Goal: Task Accomplishment & Management: Manage account settings

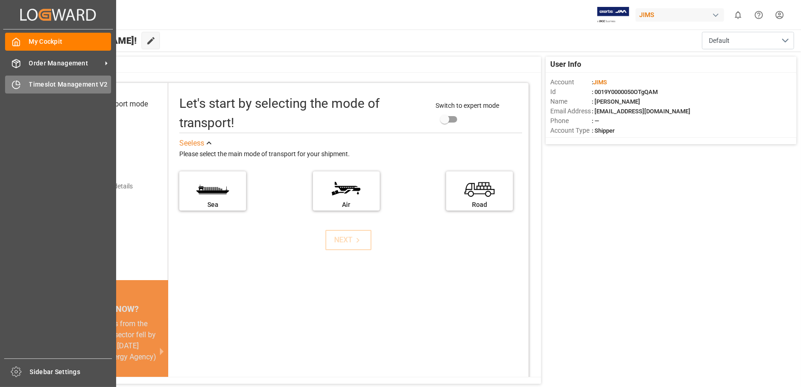
click at [22, 87] on div "Timeslot Management V2 Timeslot Management V2" at bounding box center [58, 85] width 106 height 18
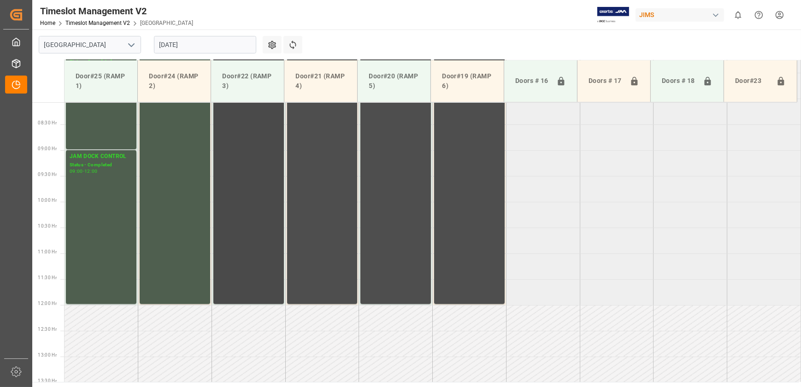
scroll to position [165, 0]
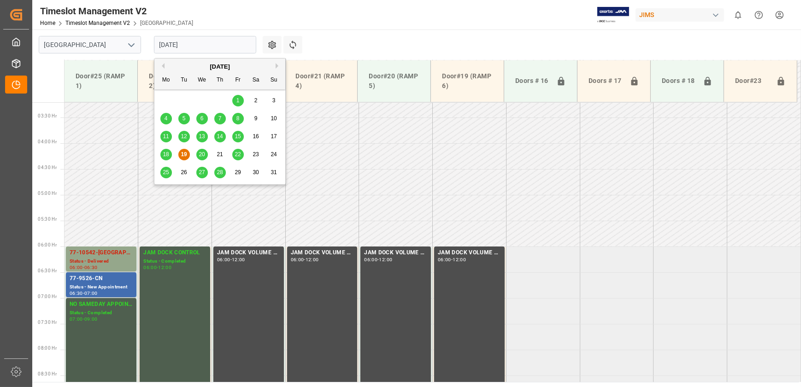
click at [200, 46] on input "[DATE]" at bounding box center [205, 45] width 102 height 18
click at [203, 157] on span "20" at bounding box center [202, 154] width 6 height 6
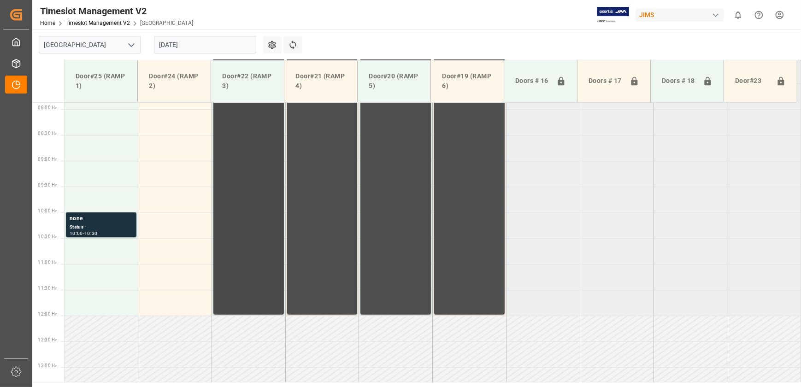
scroll to position [417, 0]
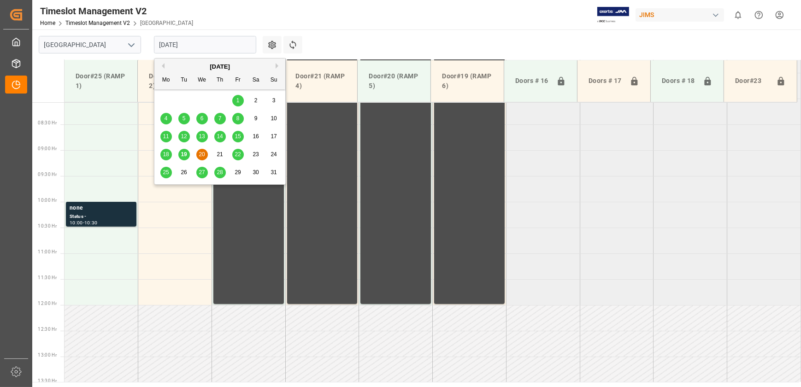
click at [210, 47] on input "[DATE]" at bounding box center [205, 45] width 102 height 18
click at [218, 154] on span "21" at bounding box center [220, 154] width 6 height 6
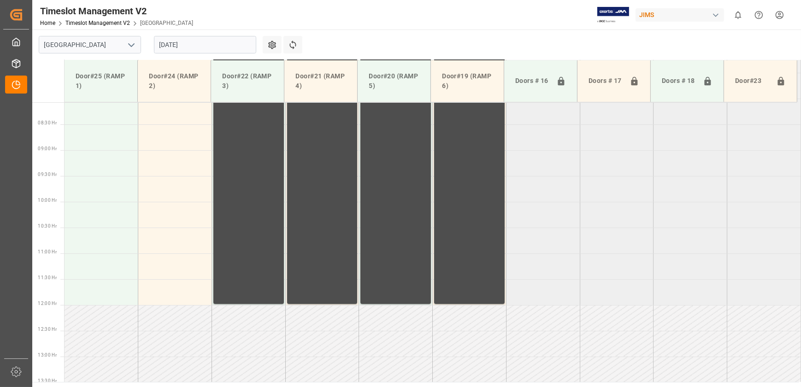
click at [191, 53] on input "[DATE]" at bounding box center [205, 45] width 102 height 18
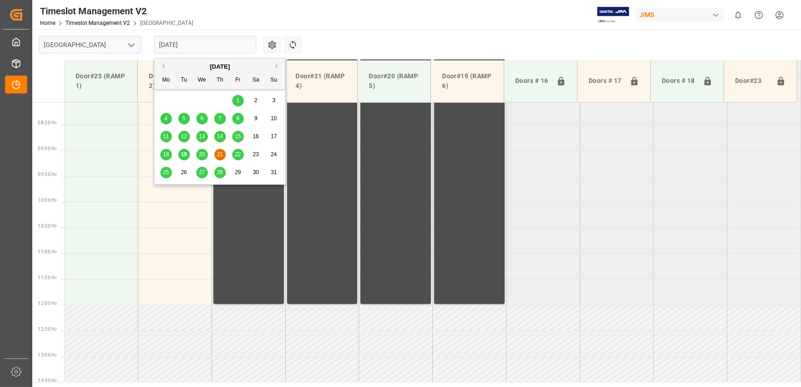
click at [237, 155] on span "22" at bounding box center [238, 154] width 6 height 6
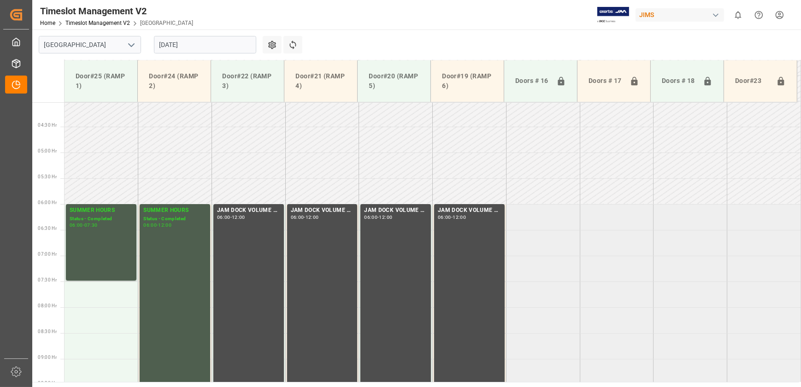
scroll to position [207, 0]
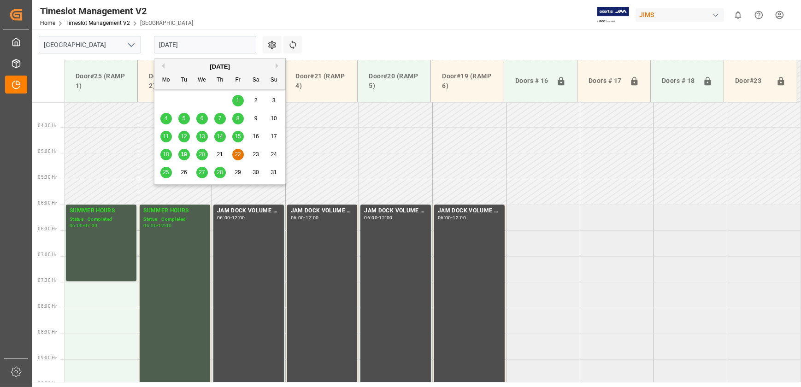
click at [197, 41] on input "[DATE]" at bounding box center [205, 45] width 102 height 18
click at [166, 154] on span "18" at bounding box center [166, 154] width 6 height 6
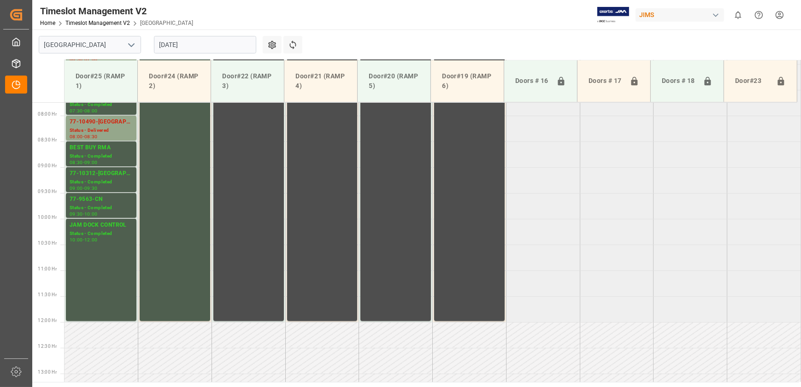
scroll to position [417, 0]
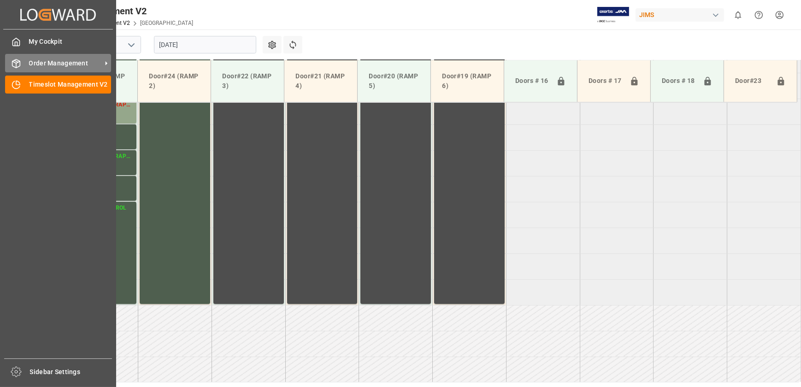
click at [21, 68] on div "Order Management Order Management" at bounding box center [58, 63] width 106 height 18
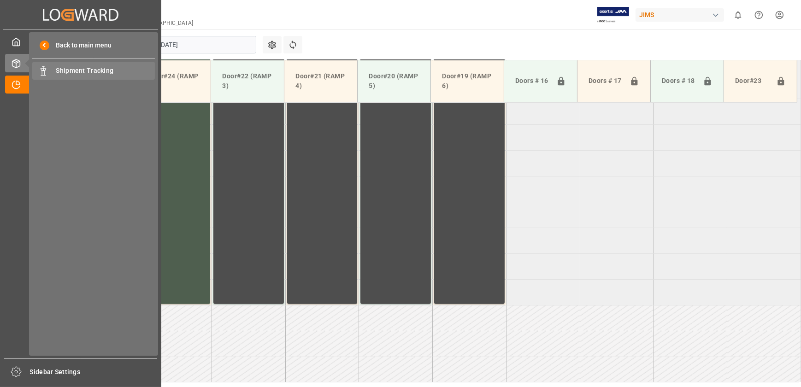
click at [91, 71] on span "Shipment Tracking" at bounding box center [105, 71] width 99 height 10
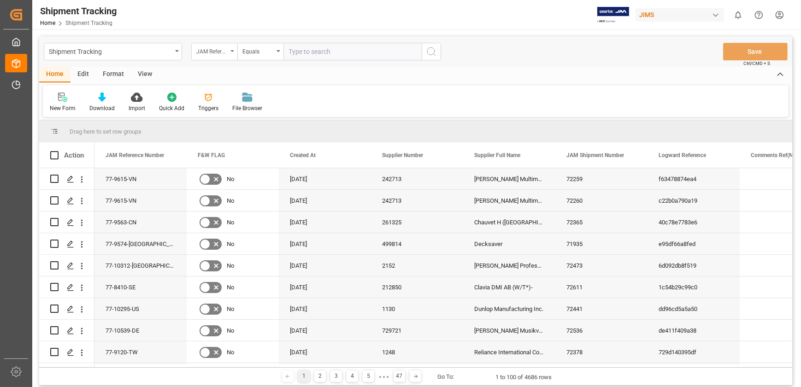
click at [233, 55] on div "JAM Reference Number" at bounding box center [214, 52] width 46 height 18
type input "shi"
click at [263, 92] on div "JAM Shipment Number" at bounding box center [260, 93] width 137 height 19
click at [314, 50] on input "text" at bounding box center [352, 52] width 138 height 18
paste input "72552"
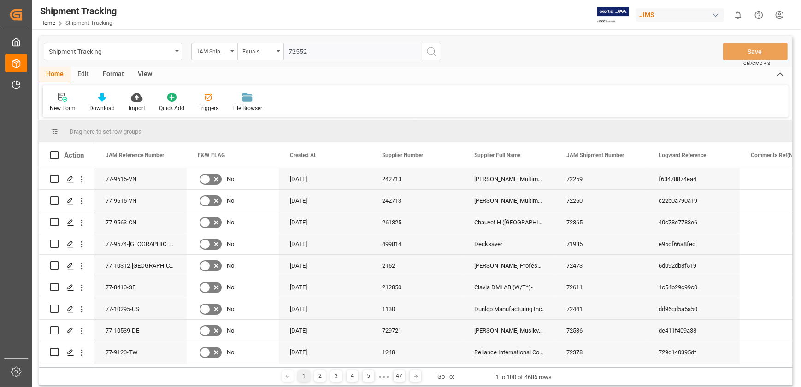
type input "72552"
click at [431, 50] on icon "search button" at bounding box center [431, 51] width 11 height 11
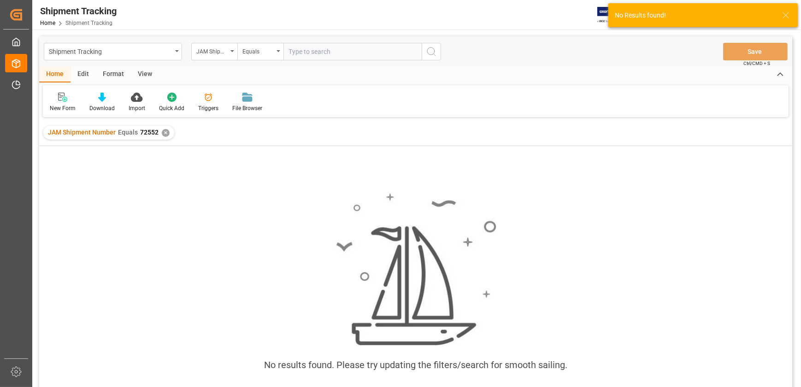
click at [785, 15] on line at bounding box center [786, 15] width 6 height 6
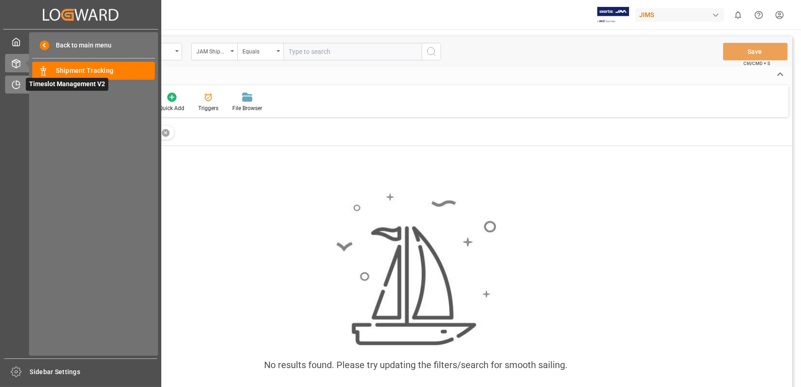
click at [18, 88] on icon at bounding box center [16, 84] width 9 height 9
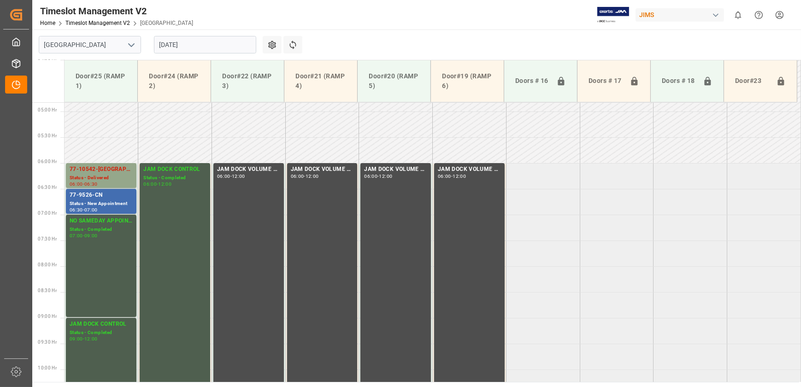
scroll to position [249, 0]
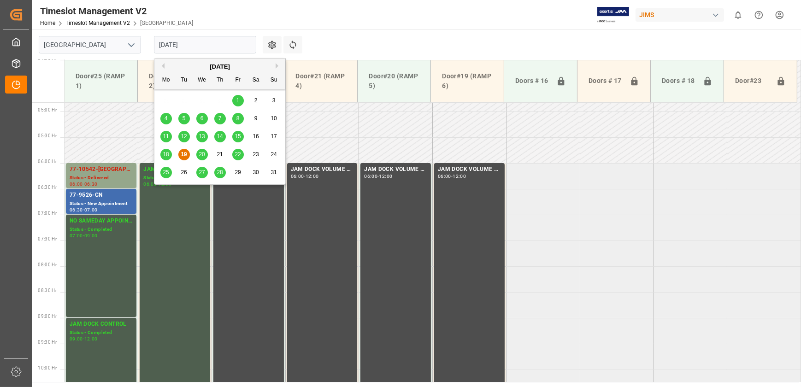
click at [194, 44] on input "[DATE]" at bounding box center [205, 45] width 102 height 18
click at [184, 154] on span "19" at bounding box center [184, 154] width 6 height 6
click at [194, 52] on input "[DATE]" at bounding box center [205, 45] width 102 height 18
click at [201, 153] on span "20" at bounding box center [202, 154] width 6 height 6
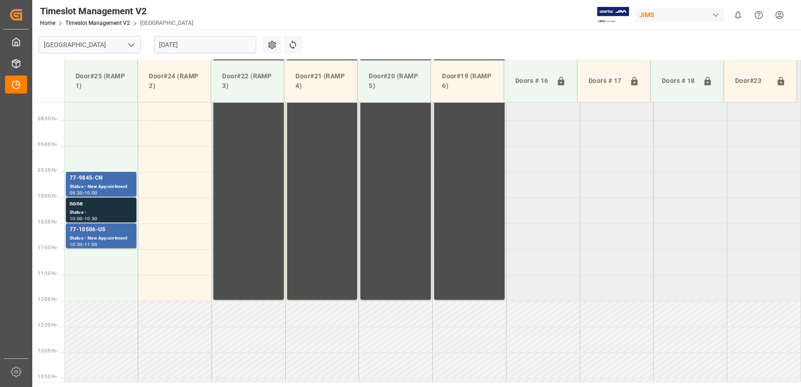
scroll to position [468, 0]
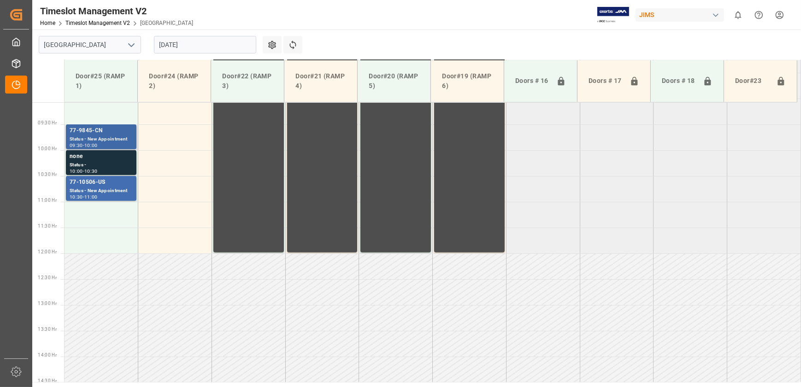
click at [122, 131] on div "77-9845-CN" at bounding box center [101, 130] width 63 height 9
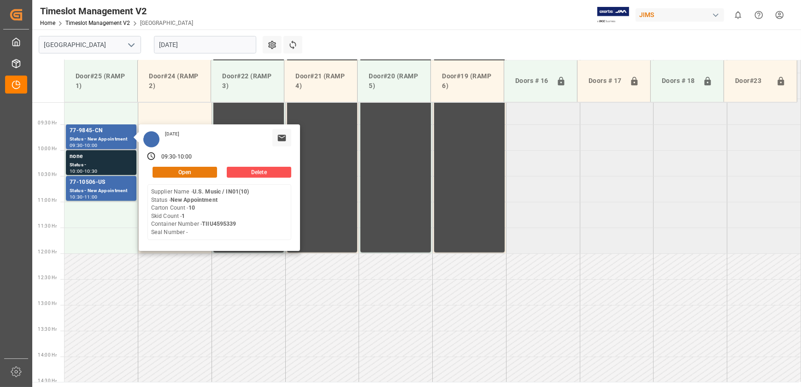
click at [194, 171] on button "Open" at bounding box center [185, 172] width 65 height 11
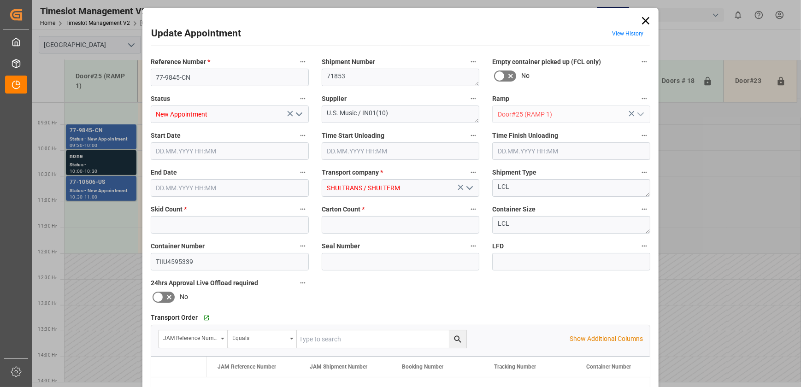
type input "1"
type input "10"
type input "[DATE] 09:30"
type input "[DATE] 10:00"
type input "[DATE] 13:08"
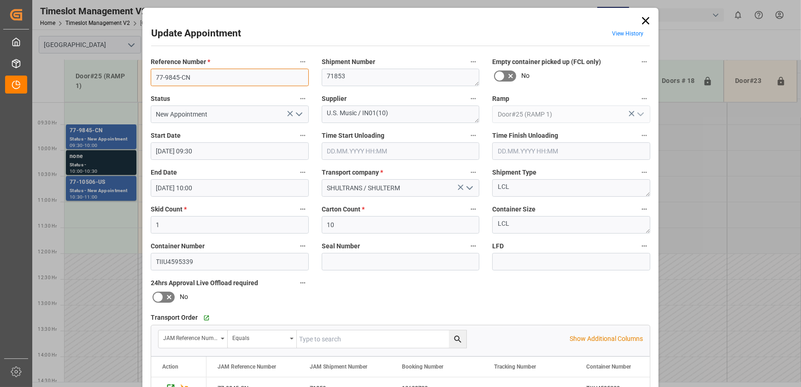
click at [202, 75] on input "77-9845-CN" at bounding box center [230, 78] width 158 height 18
click at [106, 183] on div "Update Appointment View History Reference Number * 77-9845-CN Shipment Number 7…" at bounding box center [400, 193] width 801 height 387
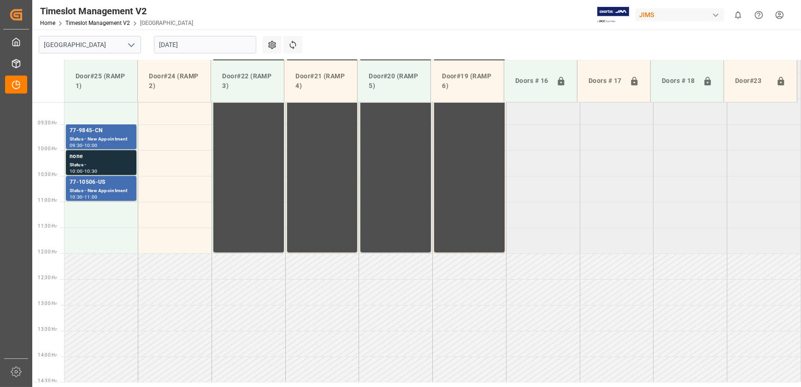
click at [106, 183] on div "77-10506-US" at bounding box center [101, 182] width 63 height 9
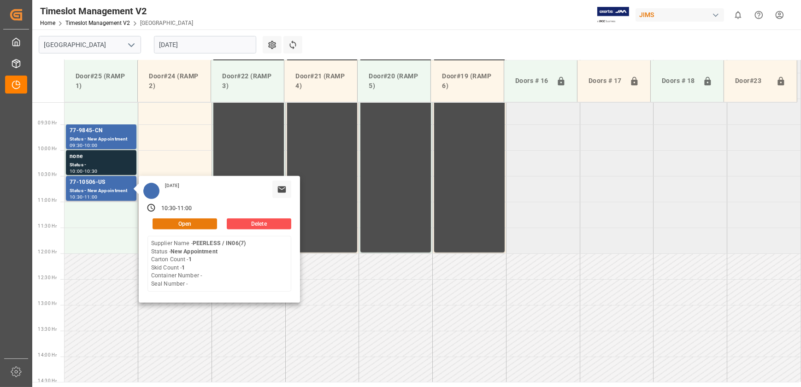
click at [203, 223] on button "Open" at bounding box center [185, 223] width 65 height 11
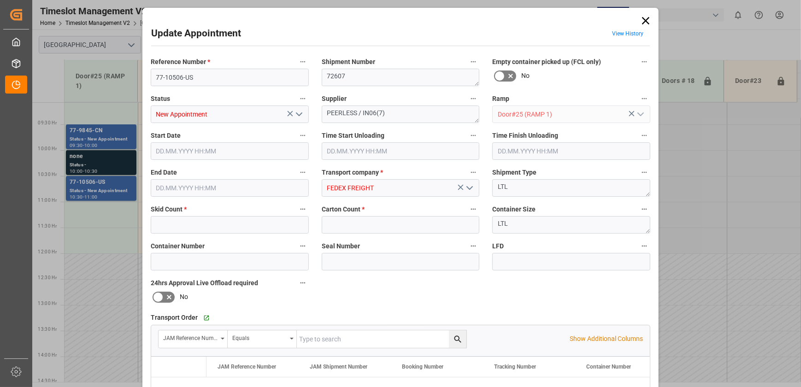
type input "1"
type input "[DATE] 10:30"
type input "[DATE] 11:00"
type input "[DATE] 12:51"
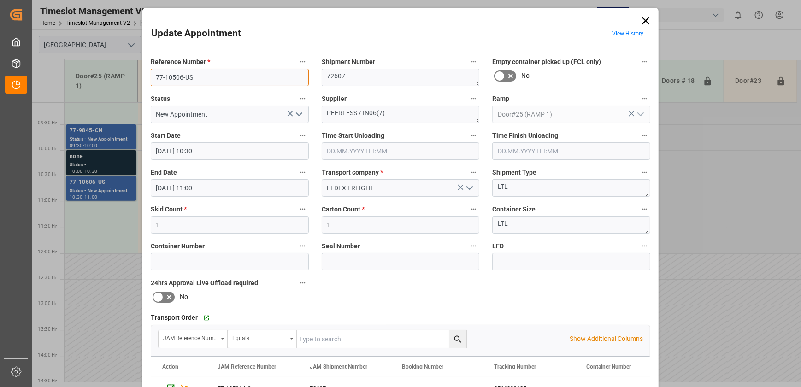
click at [194, 79] on input "77-10506-US" at bounding box center [230, 78] width 158 height 18
click at [332, 112] on textarea "PEERLESS / IN06(7)" at bounding box center [401, 115] width 158 height 18
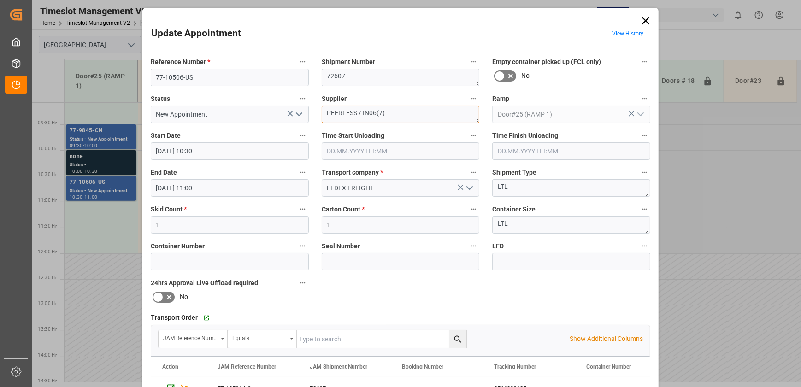
click at [332, 112] on textarea "PEERLESS / IN06(7)" at bounding box center [401, 115] width 158 height 18
click at [643, 60] on icon "button" at bounding box center [644, 61] width 7 height 7
click at [625, 34] on div at bounding box center [400, 193] width 801 height 387
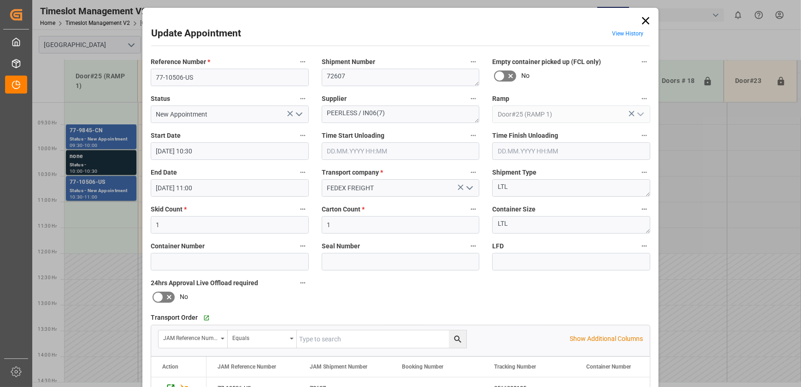
click at [625, 34] on link "View History" at bounding box center [627, 33] width 31 height 6
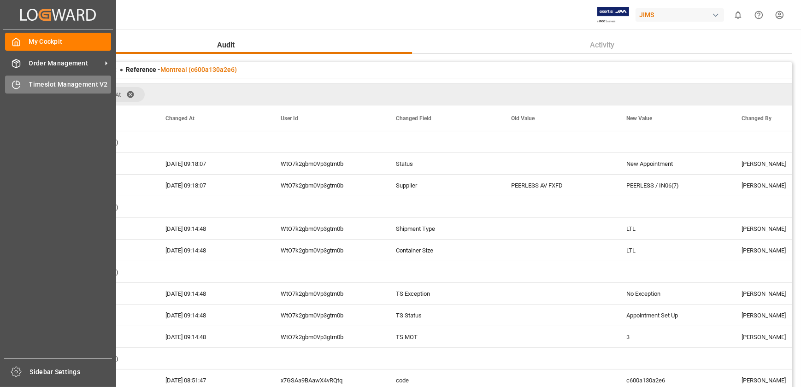
click at [19, 87] on icon at bounding box center [16, 84] width 9 height 9
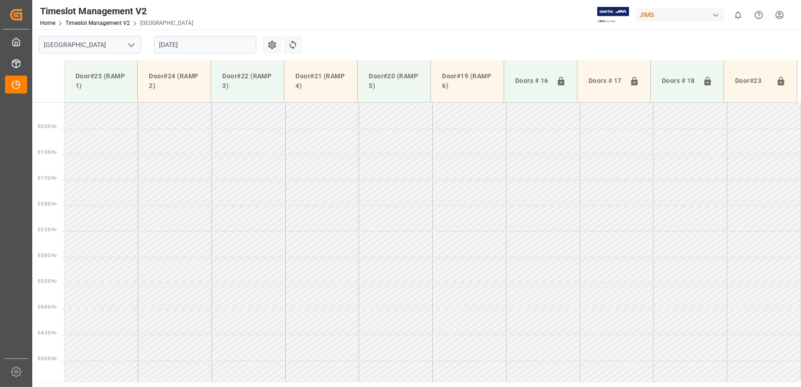
scroll to position [468, 0]
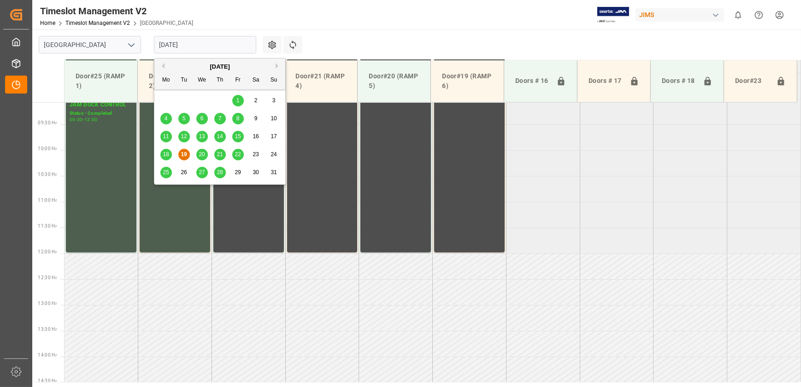
click at [179, 41] on input "[DATE]" at bounding box center [205, 45] width 102 height 18
click at [165, 157] on span "18" at bounding box center [166, 154] width 6 height 6
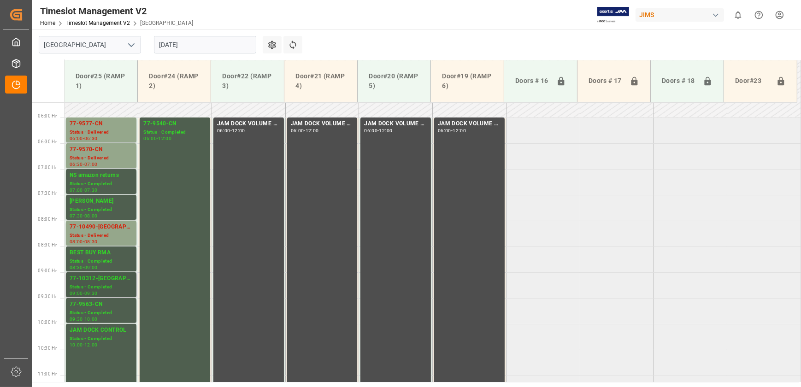
scroll to position [342, 0]
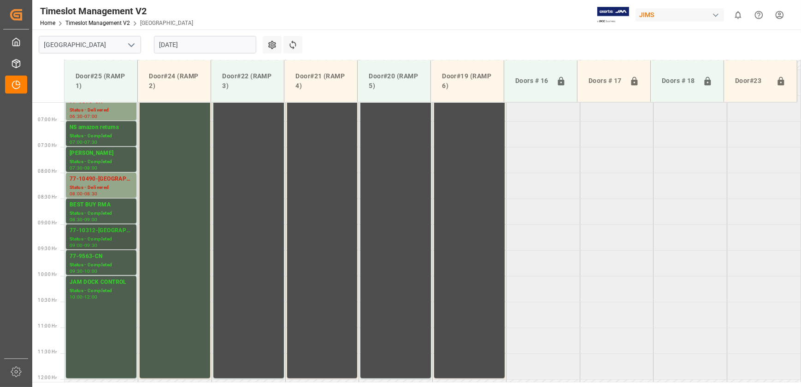
click at [106, 234] on div "77-10312-[GEOGRAPHIC_DATA]" at bounding box center [101, 230] width 63 height 9
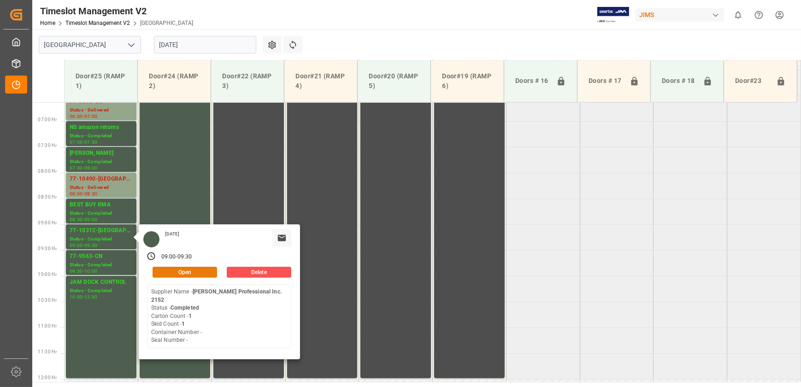
click at [199, 267] on button "Open" at bounding box center [185, 272] width 65 height 11
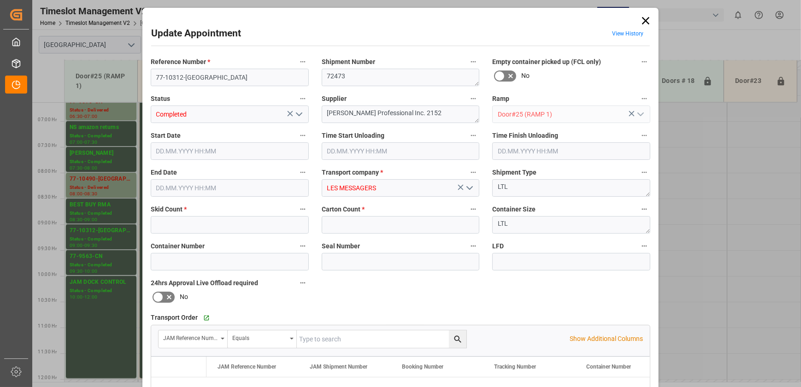
type input "1"
type input "[DATE] 09:00"
type input "[DATE] 09:30"
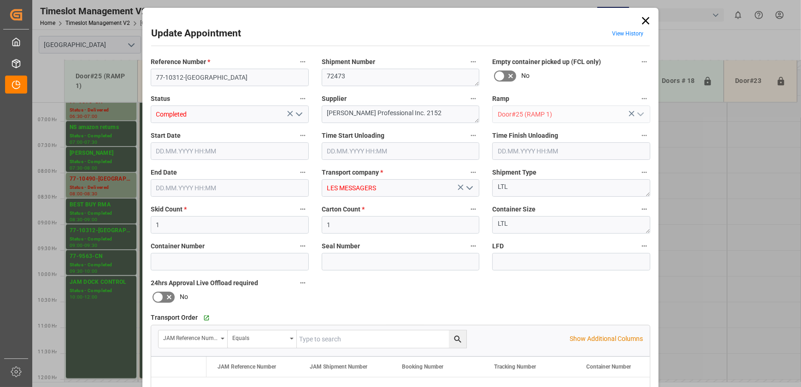
type input "[DATE] 17:42"
click at [100, 179] on div "Update Appointment View History Reference Number * 77-10312-DK Shipment Number …" at bounding box center [400, 193] width 801 height 387
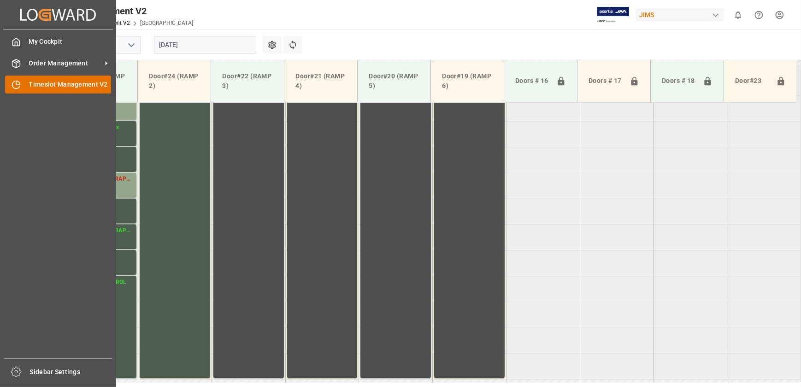
click at [18, 82] on icon at bounding box center [16, 84] width 9 height 9
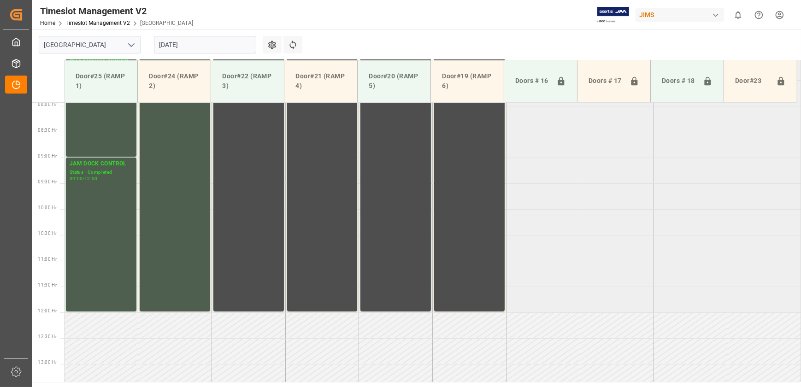
click at [196, 41] on input "[DATE]" at bounding box center [205, 45] width 102 height 18
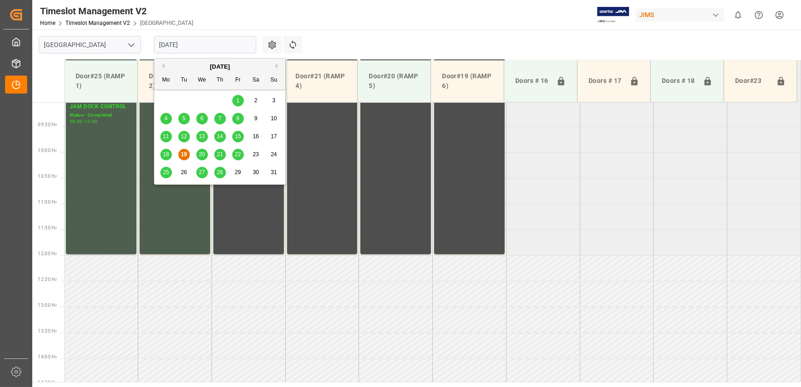
scroll to position [468, 0]
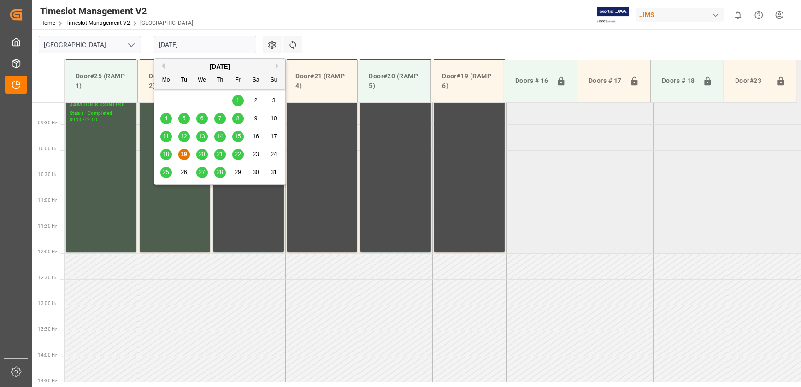
click at [217, 153] on span "21" at bounding box center [220, 154] width 6 height 6
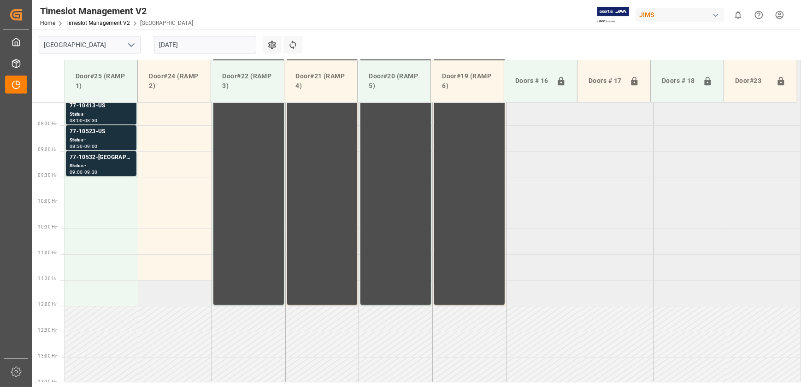
scroll to position [300, 0]
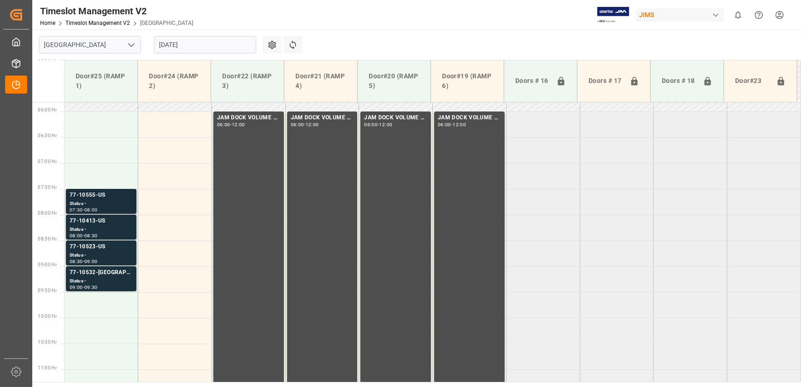
click at [97, 209] on div "08:00" at bounding box center [90, 210] width 13 height 4
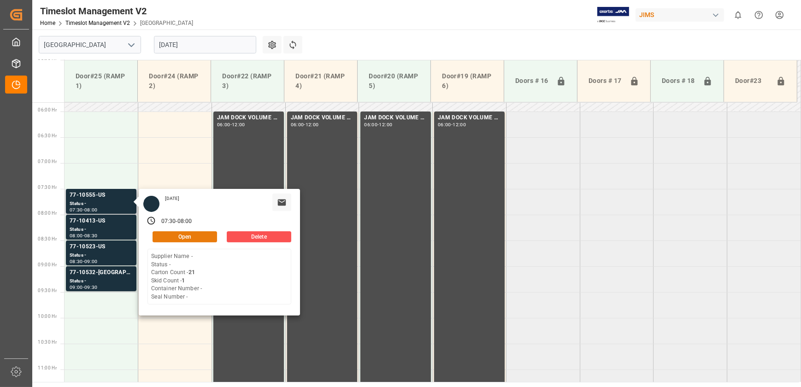
click at [189, 237] on button "Open" at bounding box center [185, 236] width 65 height 11
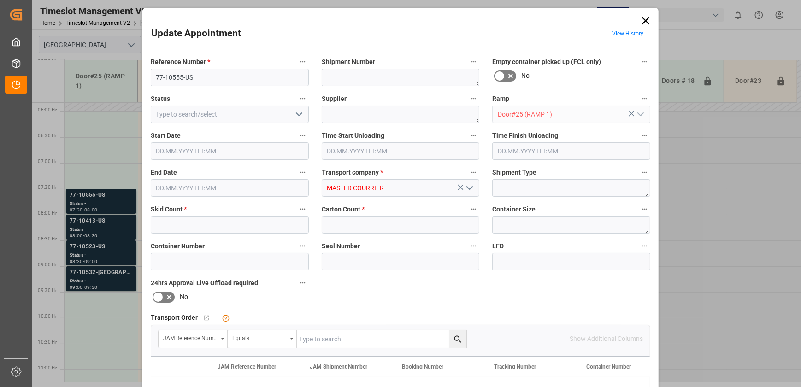
type input "1"
type input "21"
type input "[DATE] 07:30"
type input "[DATE] 08:00"
type input "[DATE] 13:35"
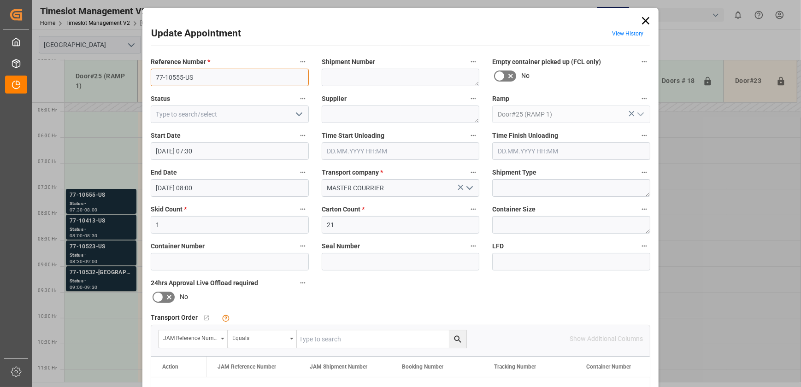
click at [210, 74] on input "77-10555-US" at bounding box center [230, 78] width 158 height 18
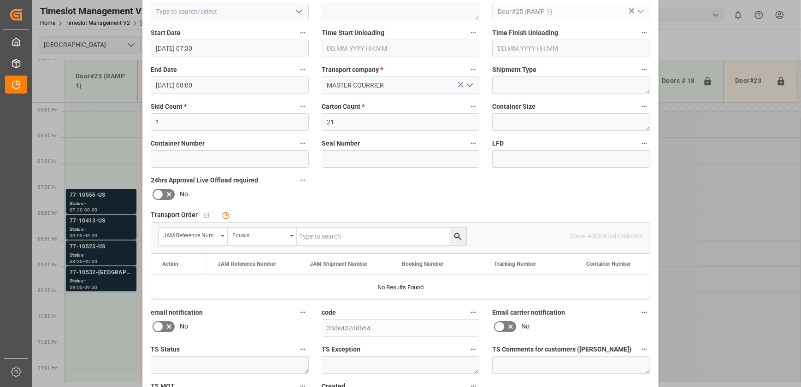
scroll to position [125, 0]
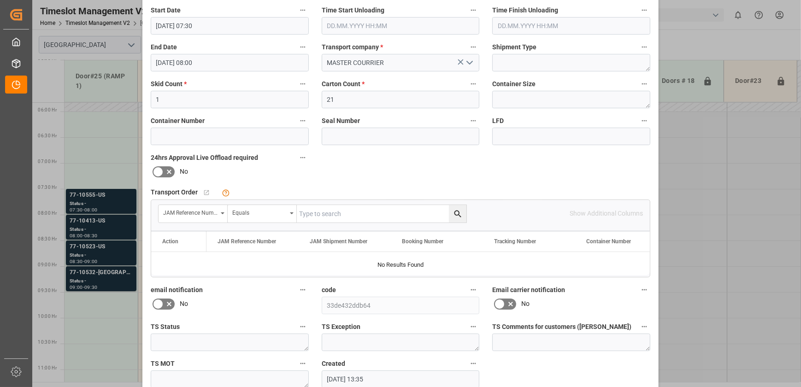
click at [350, 216] on input "text" at bounding box center [382, 214] width 170 height 18
paste input "77-10555-US"
type input "77-10555-US"
click at [463, 214] on button "search button" at bounding box center [458, 214] width 18 height 18
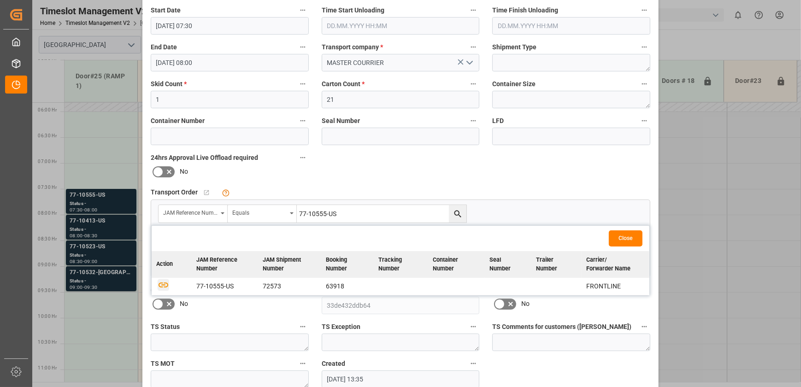
click at [162, 283] on icon "button" at bounding box center [164, 285] width 10 height 5
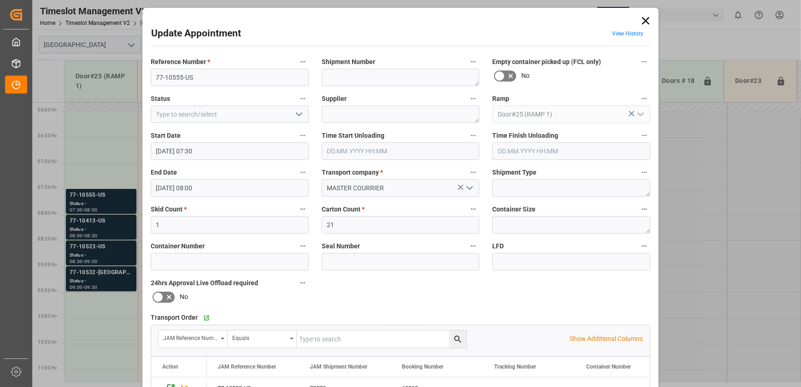
scroll to position [172, 0]
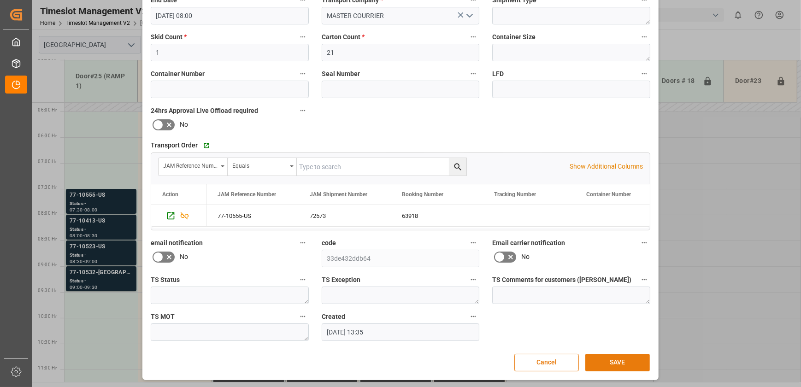
click at [625, 361] on button "SAVE" at bounding box center [617, 363] width 65 height 18
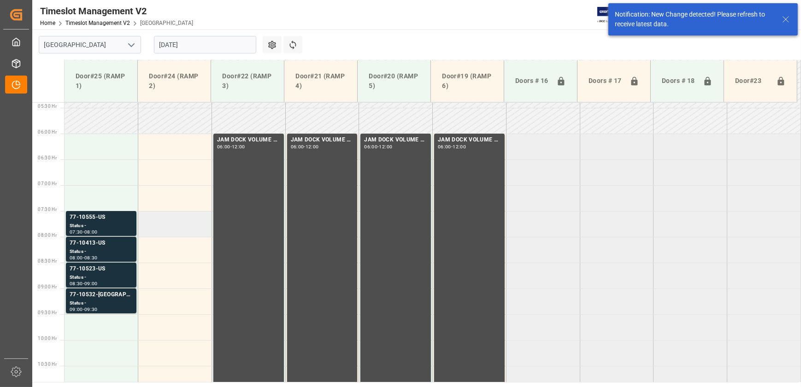
scroll to position [313, 0]
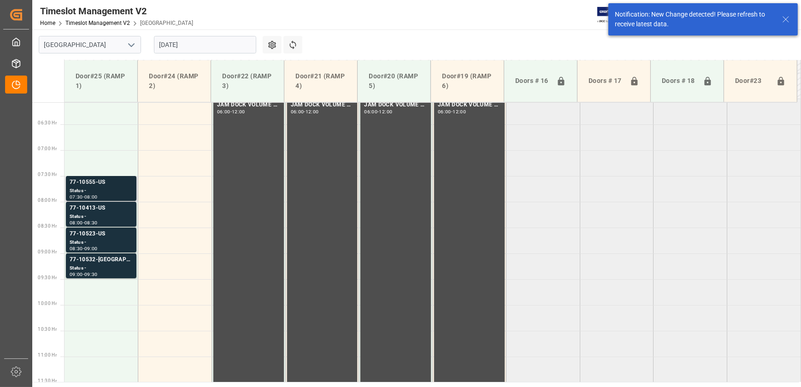
click at [116, 188] on div "Status -" at bounding box center [101, 191] width 63 height 8
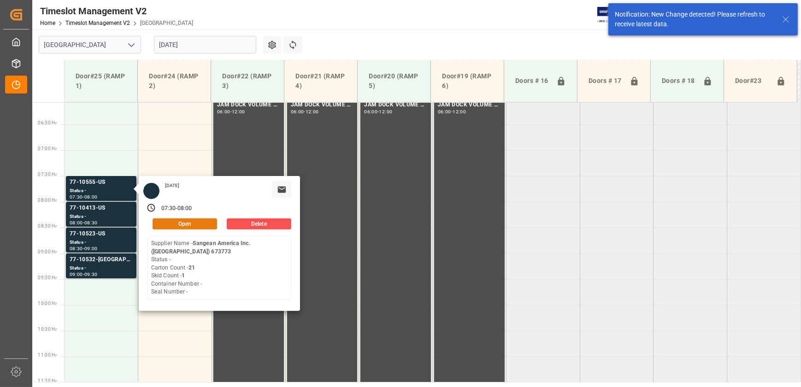
click at [200, 225] on button "Open" at bounding box center [185, 223] width 65 height 11
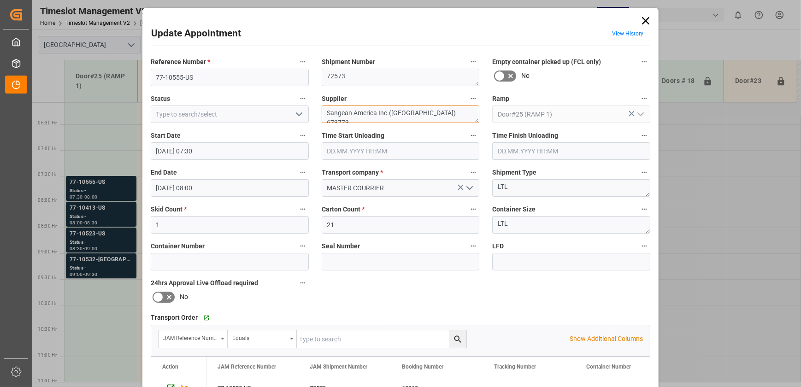
drag, startPoint x: 440, startPoint y: 114, endPoint x: 376, endPoint y: 119, distance: 64.8
click at [376, 119] on textarea "Sangean America Inc.([GEOGRAPHIC_DATA]) 673773" at bounding box center [401, 115] width 158 height 18
click at [375, 112] on textarea "Sangean AmericaINO4(17)" at bounding box center [401, 115] width 158 height 18
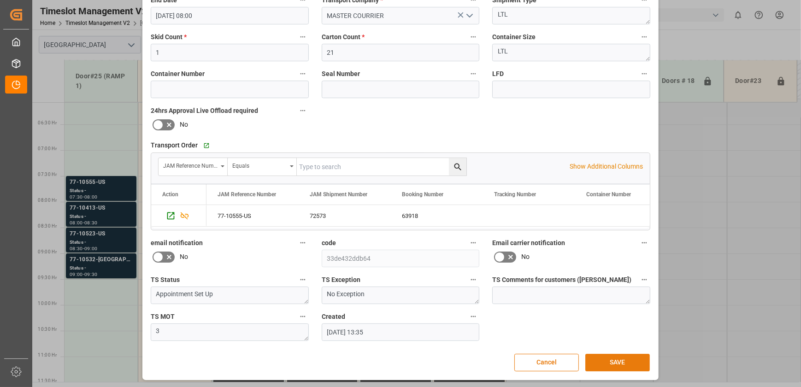
type textarea "Sangean America INO4(17)"
click at [609, 360] on button "SAVE" at bounding box center [617, 363] width 65 height 18
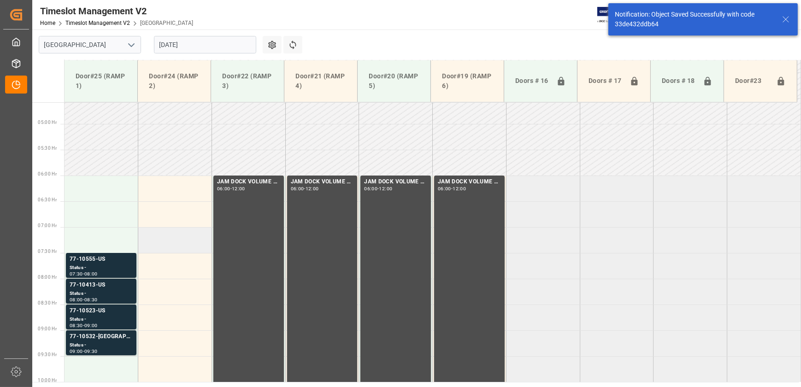
scroll to position [313, 0]
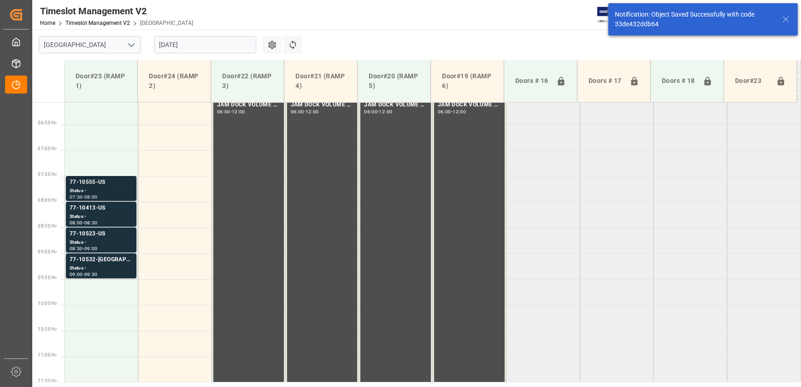
click at [114, 184] on div "77-10555-US" at bounding box center [101, 182] width 63 height 9
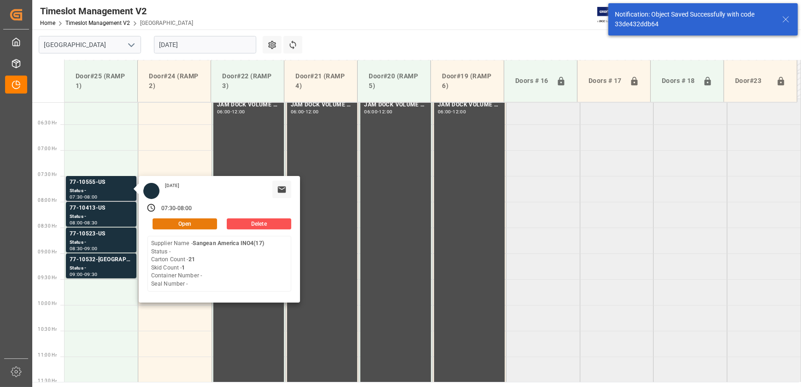
click at [196, 221] on button "Open" at bounding box center [185, 223] width 65 height 11
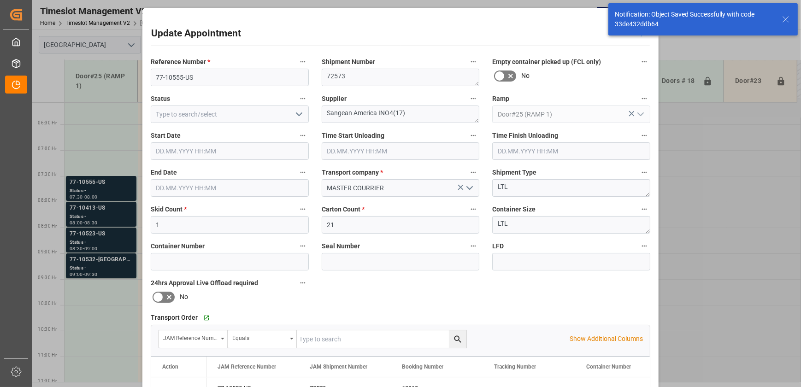
type input "[DATE] 07:30"
type input "[DATE] 08:00"
type input "[DATE] 13:35"
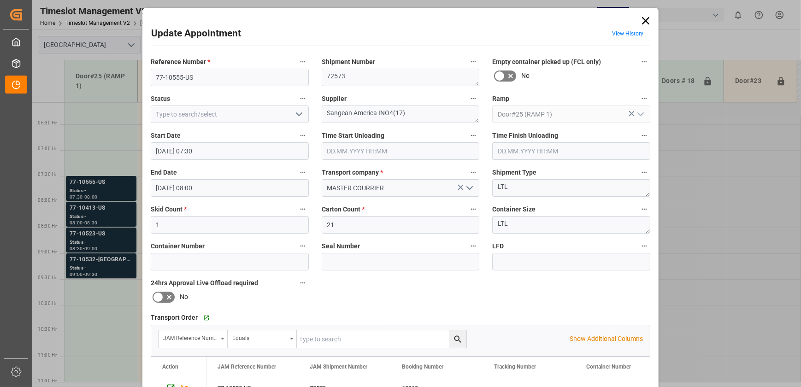
click at [643, 20] on icon at bounding box center [645, 20] width 7 height 7
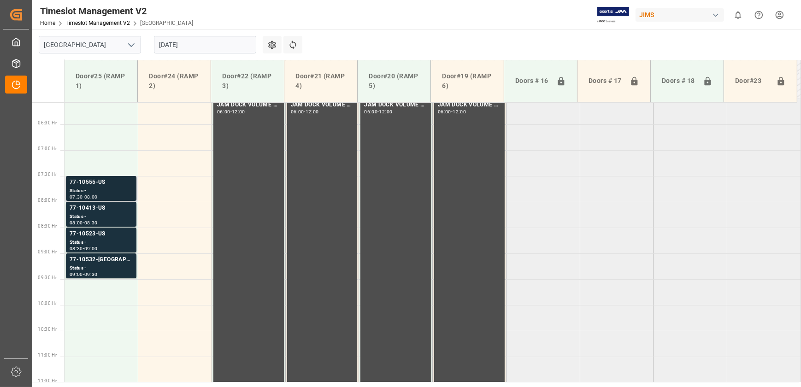
click at [94, 187] on div "77-10555-US" at bounding box center [101, 182] width 63 height 9
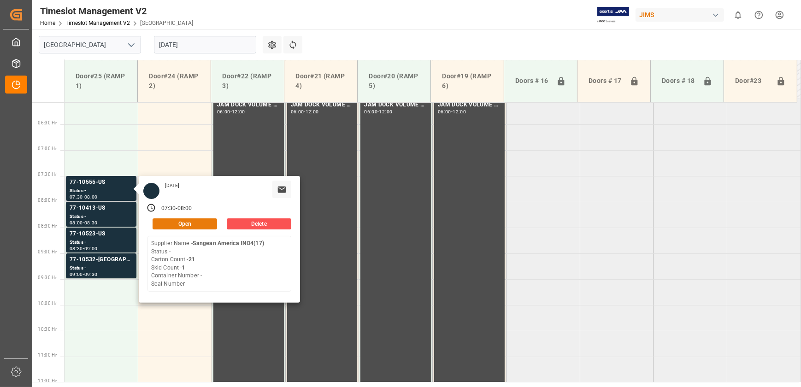
click at [194, 226] on button "Open" at bounding box center [185, 223] width 65 height 11
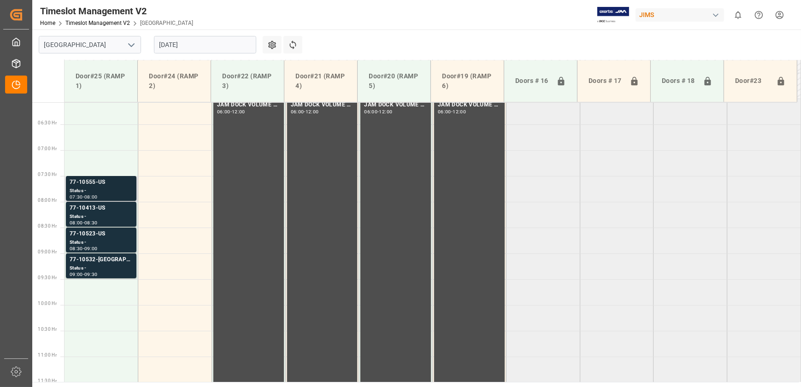
click at [100, 189] on div "Status -" at bounding box center [101, 191] width 63 height 8
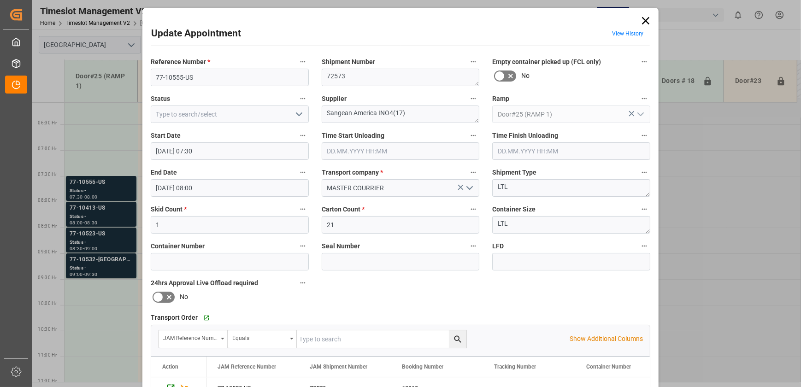
click at [297, 112] on icon "open menu" at bounding box center [299, 114] width 11 height 11
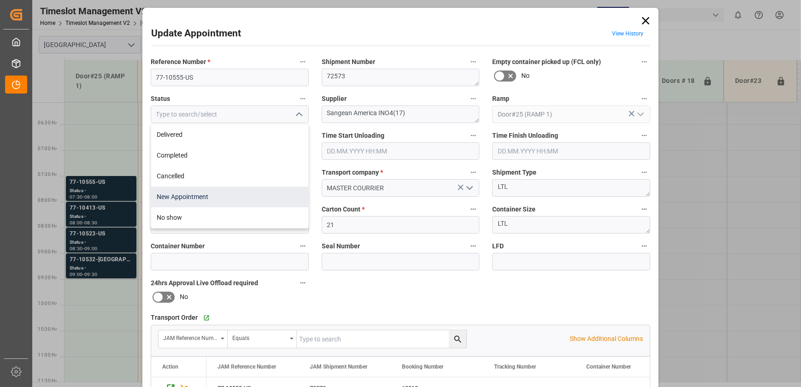
click at [246, 194] on div "New Appointment" at bounding box center [229, 197] width 157 height 21
type input "New Appointment"
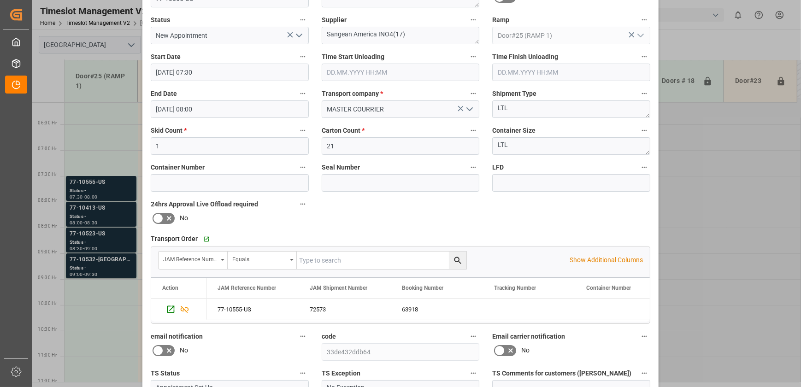
scroll to position [172, 0]
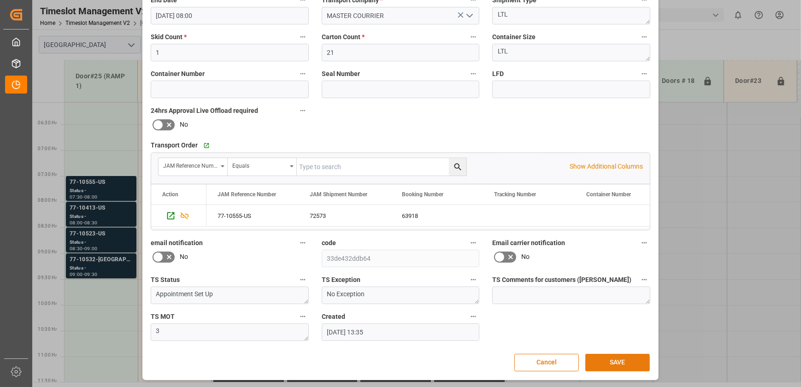
click at [612, 359] on button "SAVE" at bounding box center [617, 363] width 65 height 18
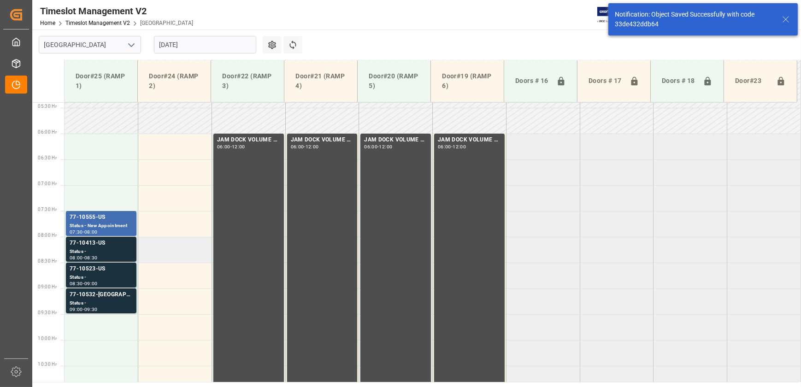
scroll to position [313, 0]
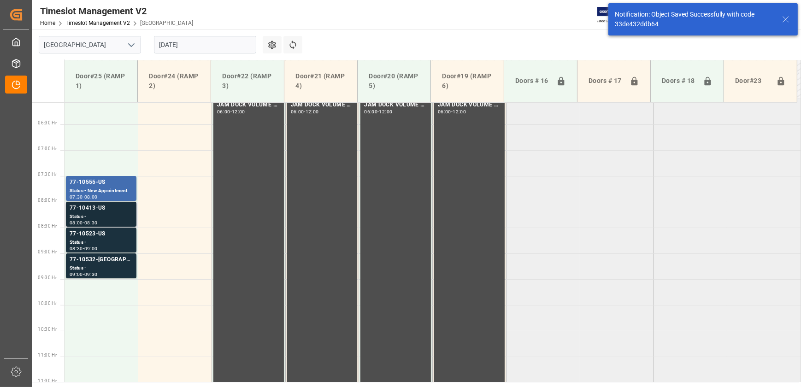
click at [114, 213] on div "Status -" at bounding box center [101, 217] width 63 height 8
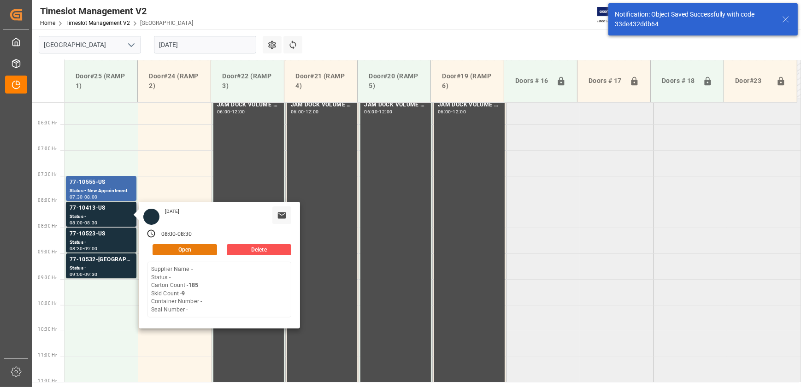
click at [192, 247] on button "Open" at bounding box center [185, 249] width 65 height 11
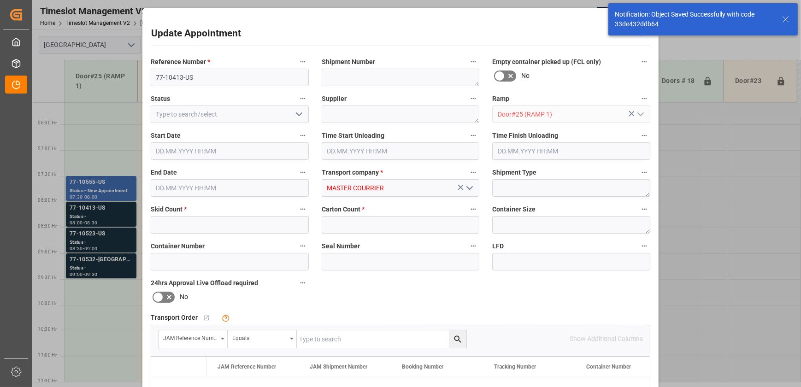
type input "9"
type input "185"
type input "[DATE] 08:00"
type input "[DATE] 08:30"
type input "[DATE] 13:36"
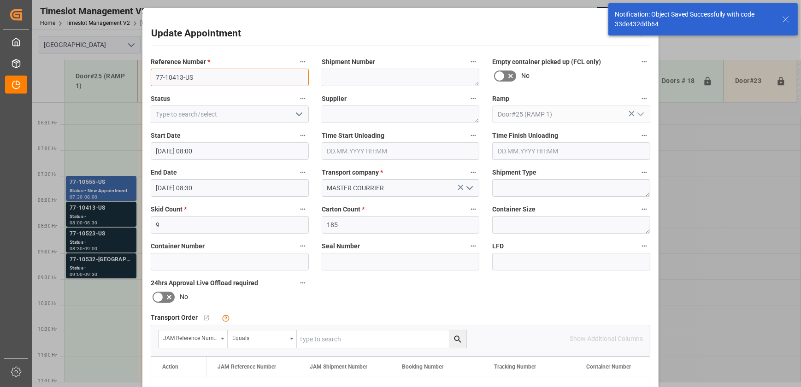
click at [201, 72] on input "77-10413-US" at bounding box center [230, 78] width 158 height 18
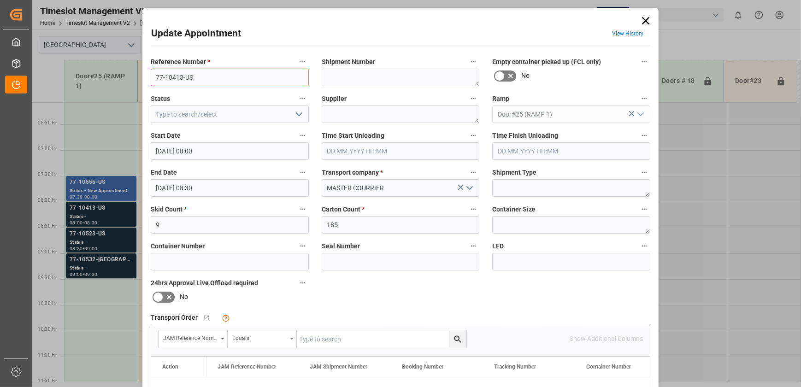
click at [201, 72] on input "77-10413-US" at bounding box center [230, 78] width 158 height 18
click at [317, 336] on input "text" at bounding box center [382, 339] width 170 height 18
paste input "77-10413-US"
type input "77-10413-US"
click at [457, 339] on icon "search button" at bounding box center [457, 339] width 7 height 7
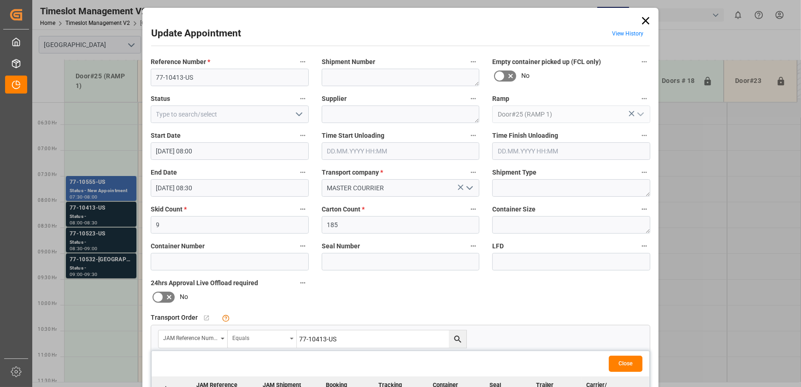
scroll to position [125, 0]
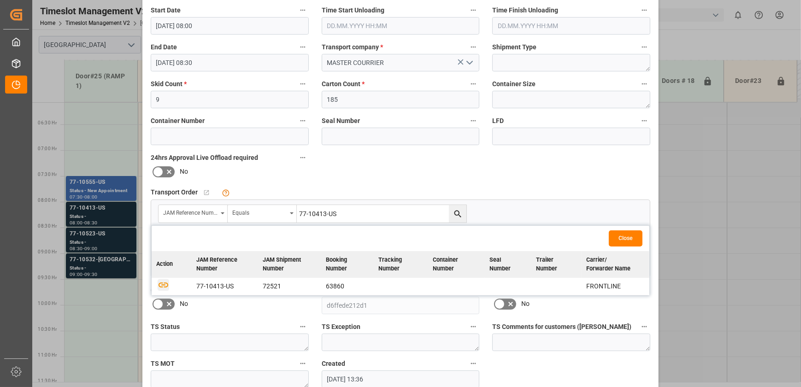
click at [159, 284] on icon "button" at bounding box center [164, 285] width 12 height 12
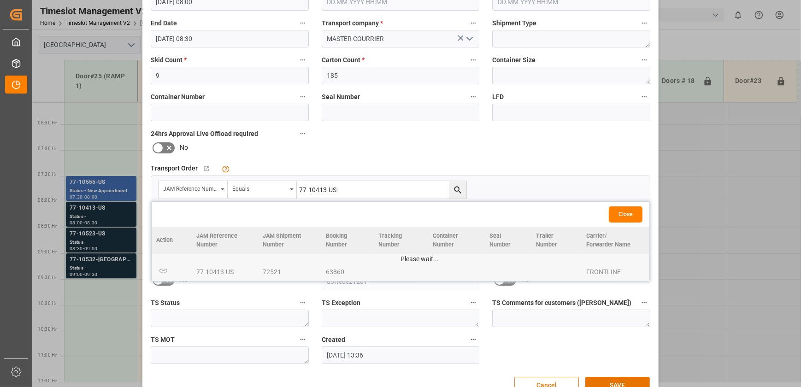
scroll to position [172, 0]
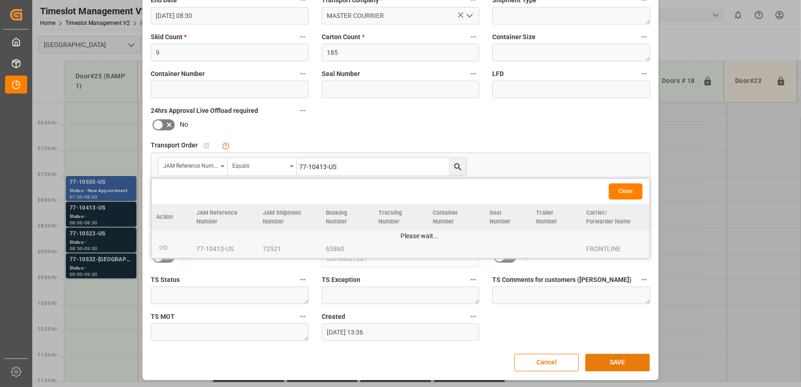
click at [611, 359] on button "SAVE" at bounding box center [617, 363] width 65 height 18
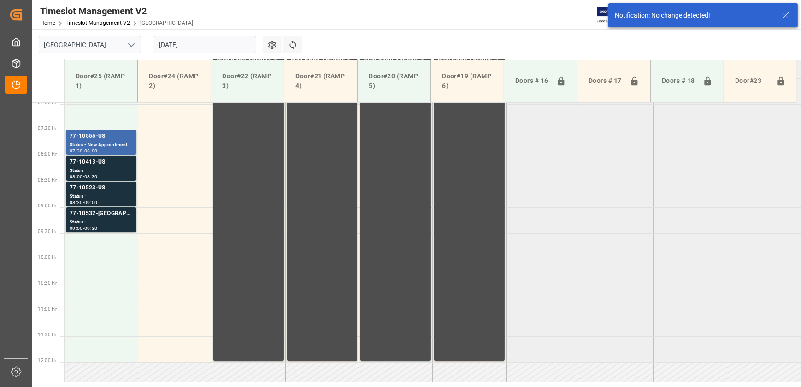
scroll to position [365, 0]
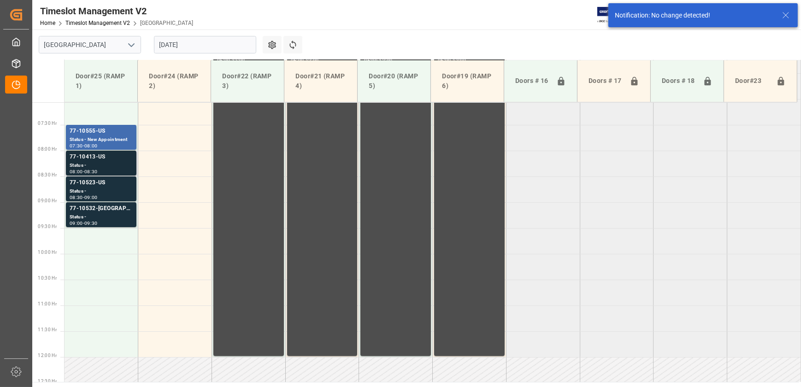
click at [124, 160] on div "77-10413-US" at bounding box center [101, 157] width 63 height 9
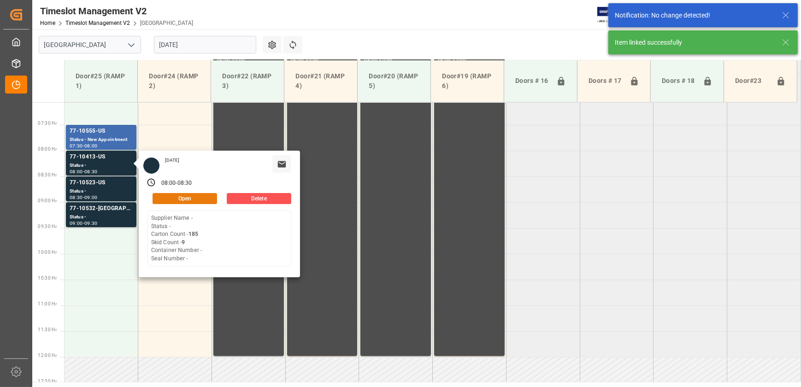
click at [202, 200] on button "Open" at bounding box center [185, 198] width 65 height 11
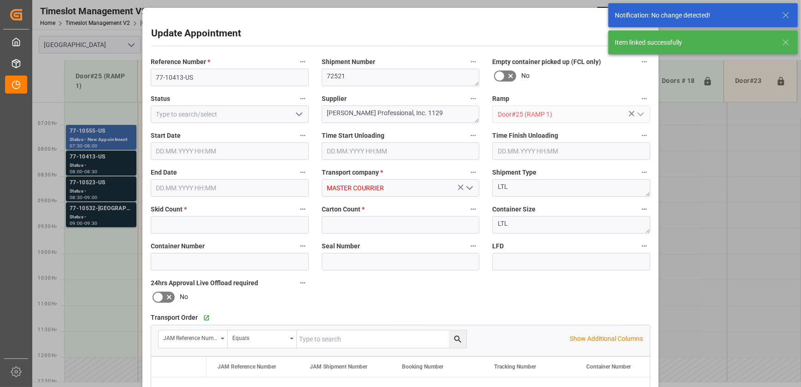
type input "9"
type input "185"
type input "[DATE] 08:00"
type input "[DATE] 08:30"
type input "[DATE] 13:36"
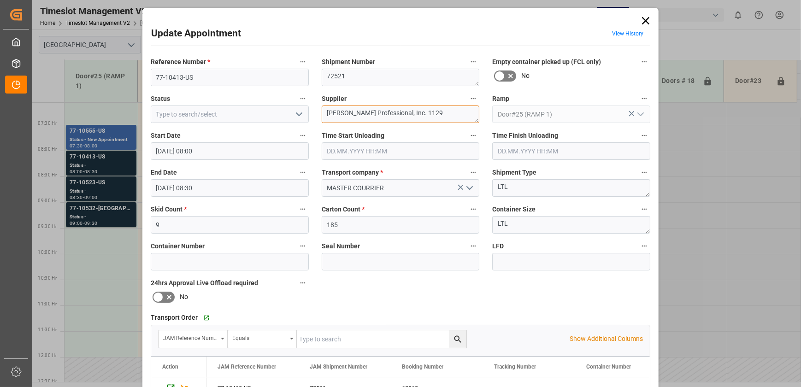
click at [432, 117] on textarea "[PERSON_NAME] Professional, Inc. 1129" at bounding box center [401, 115] width 158 height 18
click at [431, 117] on textarea "[PERSON_NAME] Professional, Inc. 1129" at bounding box center [401, 115] width 158 height 18
click at [241, 72] on input "77-10413-US" at bounding box center [230, 78] width 158 height 18
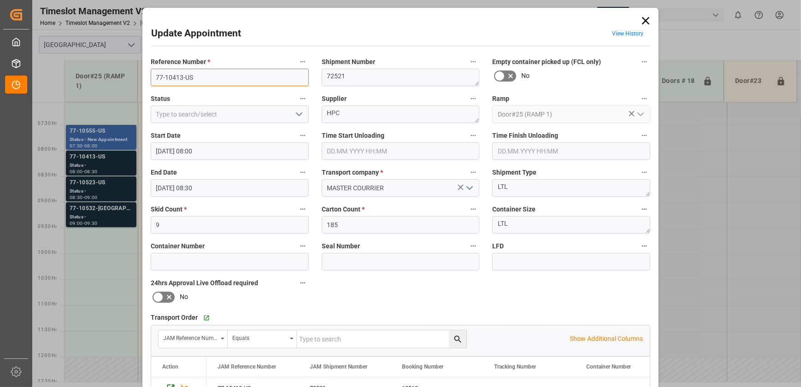
click at [241, 72] on input "77-10413-US" at bounding box center [230, 78] width 158 height 18
click at [388, 101] on label "Supplier" at bounding box center [401, 99] width 158 height 13
click at [467, 101] on button "Supplier" at bounding box center [473, 99] width 12 height 12
click at [379, 115] on div at bounding box center [400, 193] width 801 height 387
click at [379, 115] on textarea "HPC" at bounding box center [401, 115] width 158 height 18
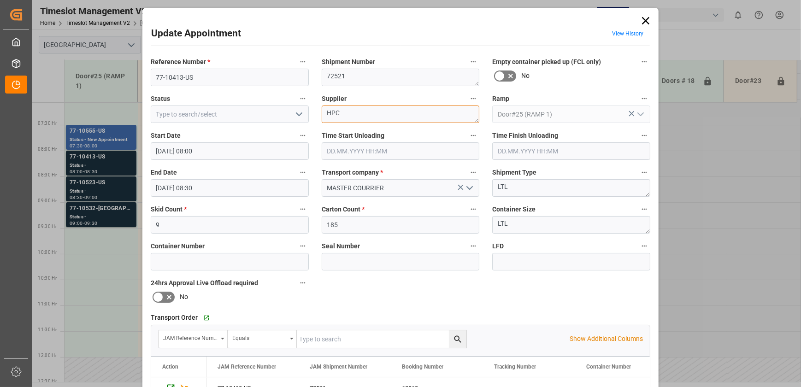
click at [379, 115] on textarea "HPC" at bounding box center [401, 115] width 158 height 18
type textarea "HPC INO7(36)"
click at [298, 115] on polyline "open menu" at bounding box center [299, 114] width 6 height 3
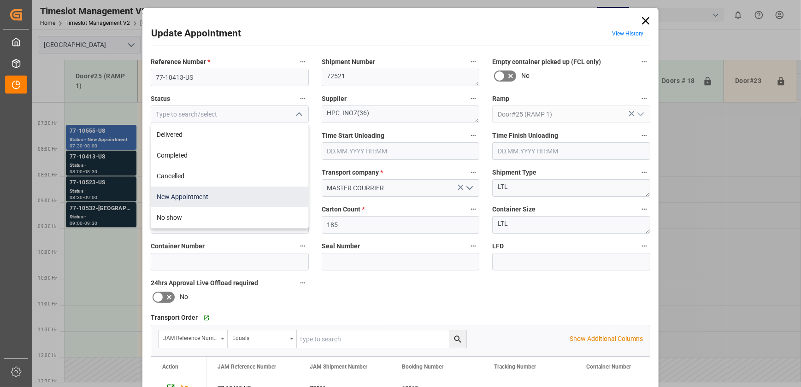
click at [259, 189] on div "New Appointment" at bounding box center [229, 197] width 157 height 21
type input "New Appointment"
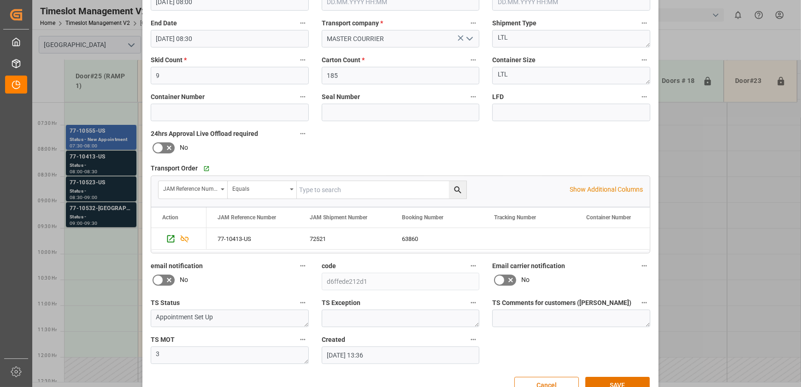
scroll to position [172, 0]
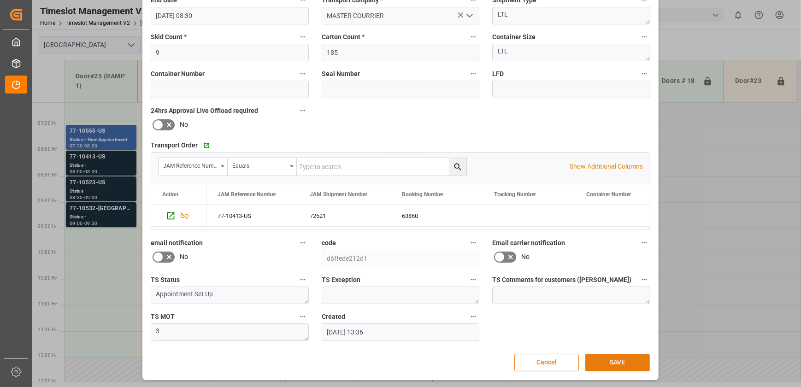
click at [599, 360] on button "SAVE" at bounding box center [617, 363] width 65 height 18
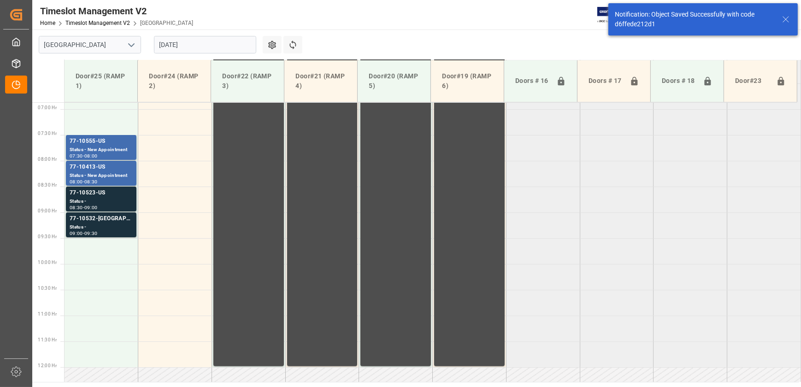
scroll to position [365, 0]
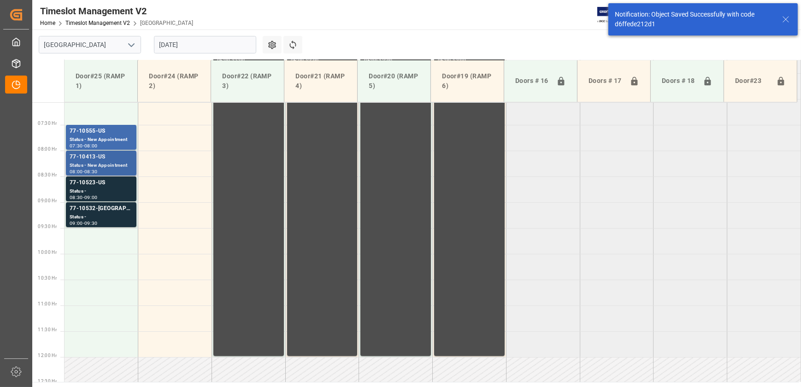
click at [118, 163] on div "Status - New Appointment" at bounding box center [101, 166] width 63 height 8
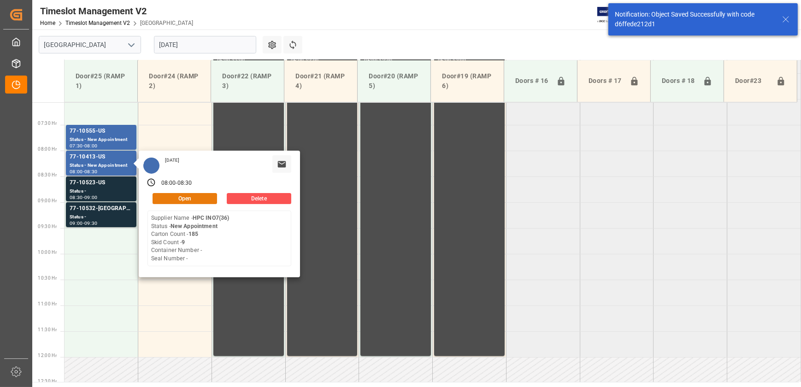
click at [195, 198] on button "Open" at bounding box center [185, 198] width 65 height 11
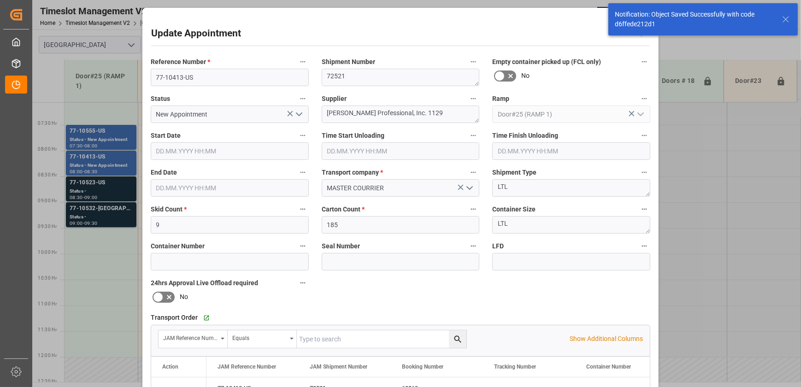
type input "[DATE] 08:00"
type input "[DATE] 08:30"
type input "[DATE] 13:36"
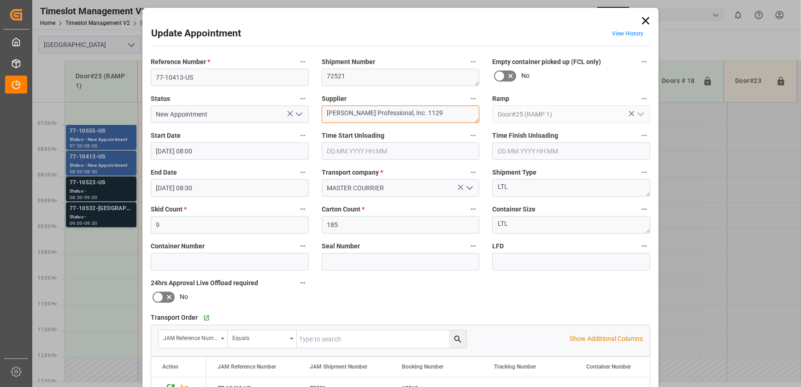
click at [426, 116] on textarea "[PERSON_NAME] Professional, Inc. 1129" at bounding box center [401, 115] width 158 height 18
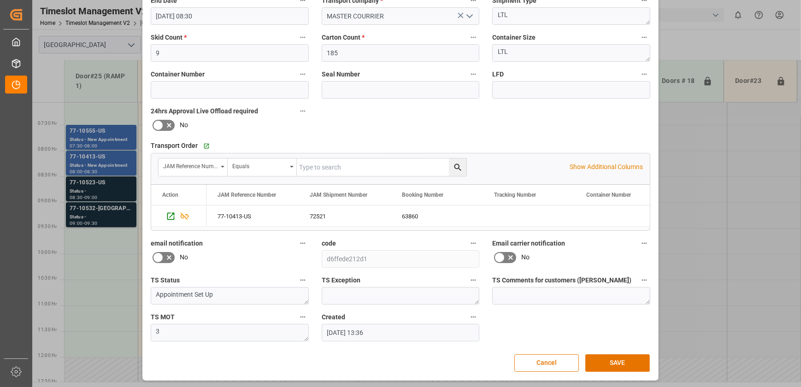
scroll to position [172, 0]
type textarea "HPC INO7(36)"
click at [618, 358] on button "SAVE" at bounding box center [617, 363] width 65 height 18
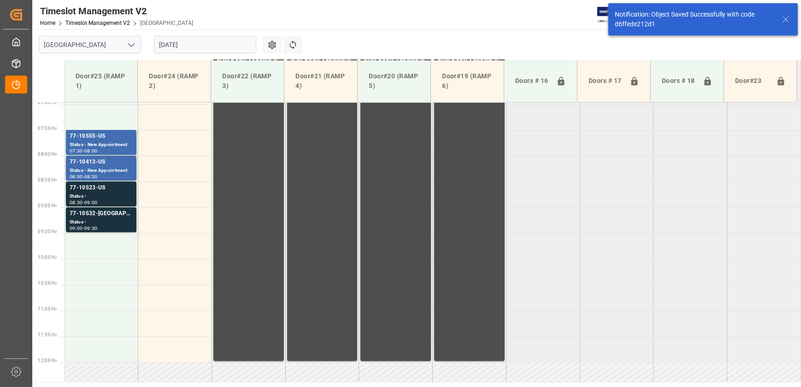
scroll to position [365, 0]
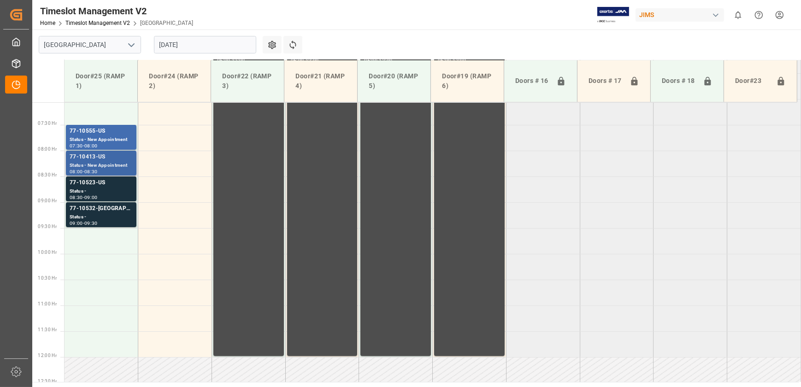
click at [128, 153] on div "77-10413-US" at bounding box center [101, 157] width 63 height 9
click at [84, 134] on div "77-10555-US" at bounding box center [101, 131] width 63 height 9
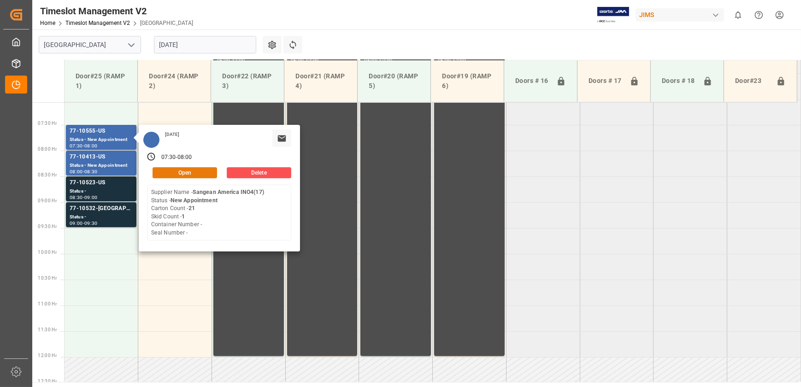
click at [176, 167] on button "Open" at bounding box center [185, 172] width 65 height 11
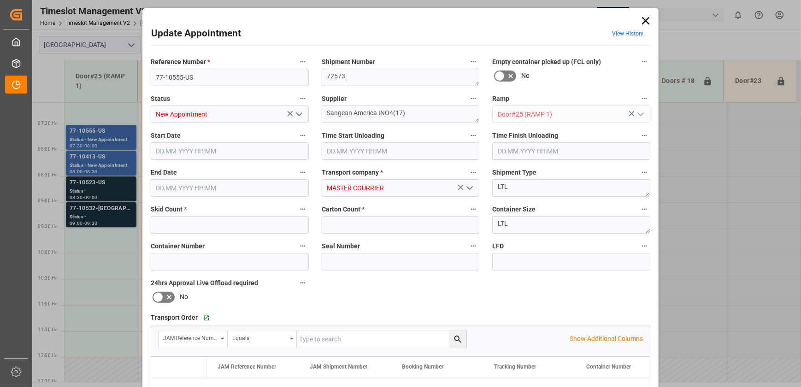
type input "1"
type input "21"
type input "[DATE] 07:30"
type input "[DATE] 08:00"
type input "[DATE] 13:35"
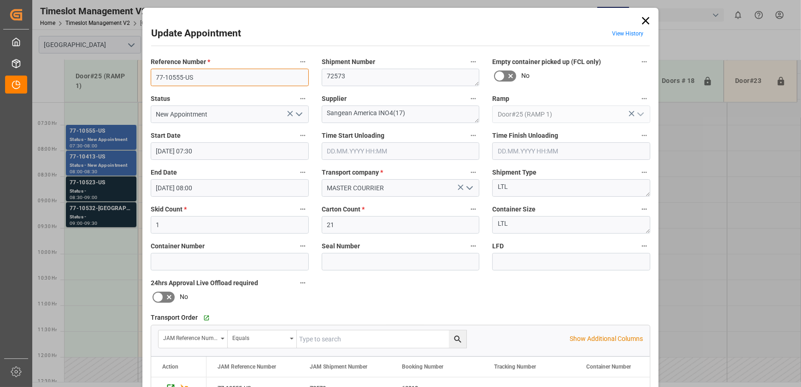
click at [201, 78] on input "77-10555-US" at bounding box center [230, 78] width 158 height 18
click at [645, 20] on icon at bounding box center [645, 20] width 7 height 7
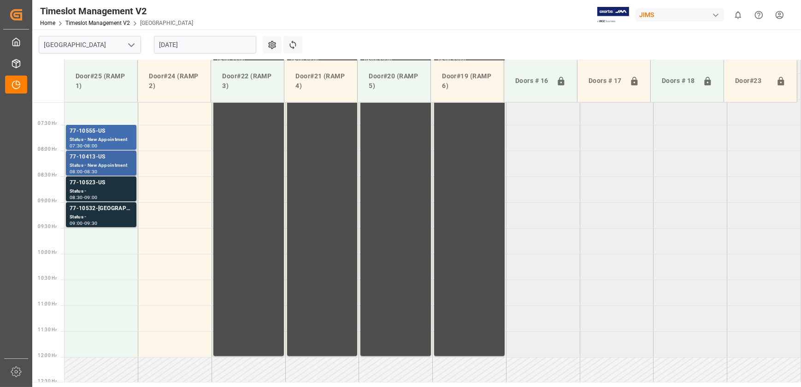
click at [110, 160] on div "77-10413-US" at bounding box center [101, 157] width 63 height 9
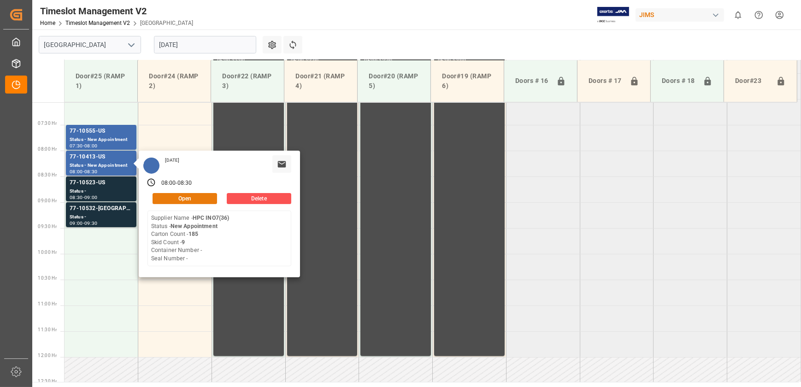
click at [194, 195] on button "Open" at bounding box center [185, 198] width 65 height 11
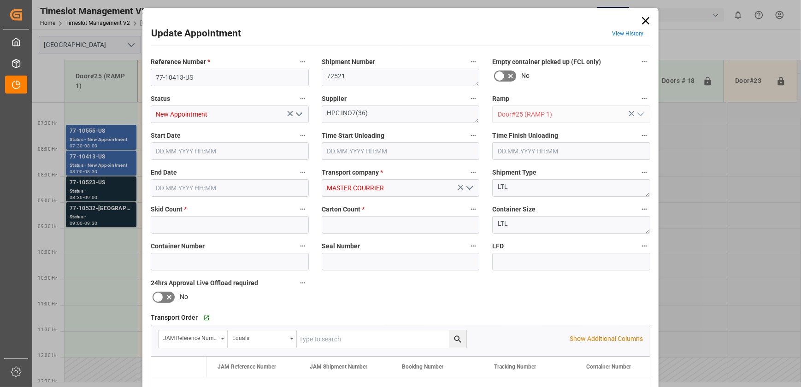
type input "9"
type input "185"
type input "[DATE] 08:00"
type input "[DATE] 08:30"
type input "[DATE] 13:36"
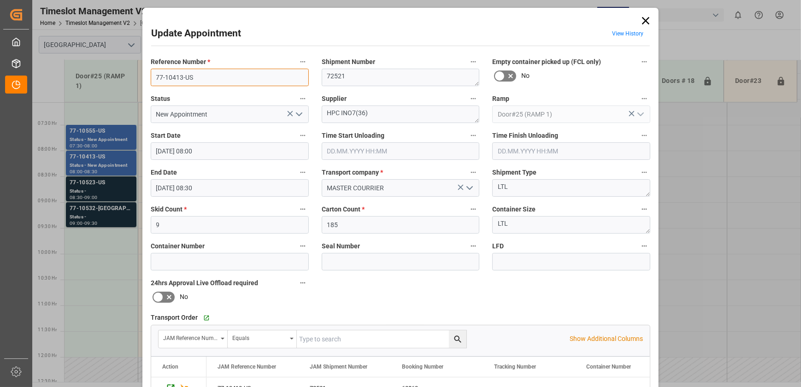
click at [198, 77] on input "77-10413-US" at bounding box center [230, 78] width 158 height 18
click at [315, 294] on div "Reference Number * 77-10413-US Shipment Number 72521 Empty container picked up …" at bounding box center [400, 285] width 512 height 464
click at [643, 21] on icon at bounding box center [645, 20] width 13 height 13
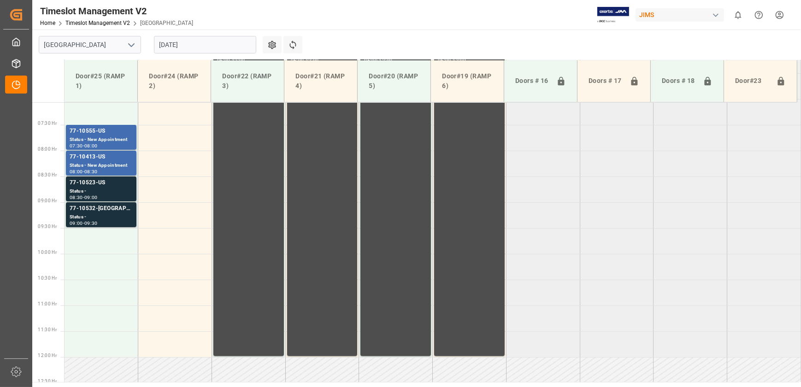
click at [205, 41] on input "[DATE]" at bounding box center [205, 45] width 102 height 18
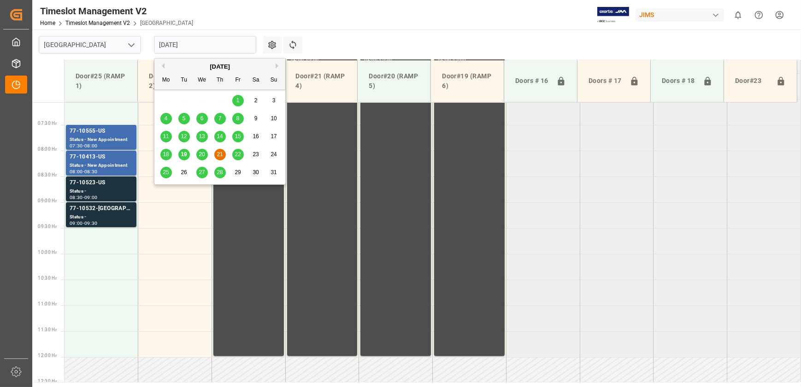
click at [222, 153] on span "21" at bounding box center [220, 154] width 6 height 6
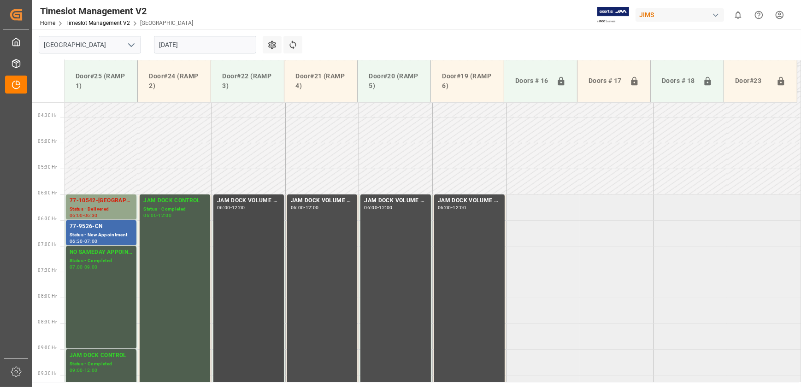
scroll to position [217, 0]
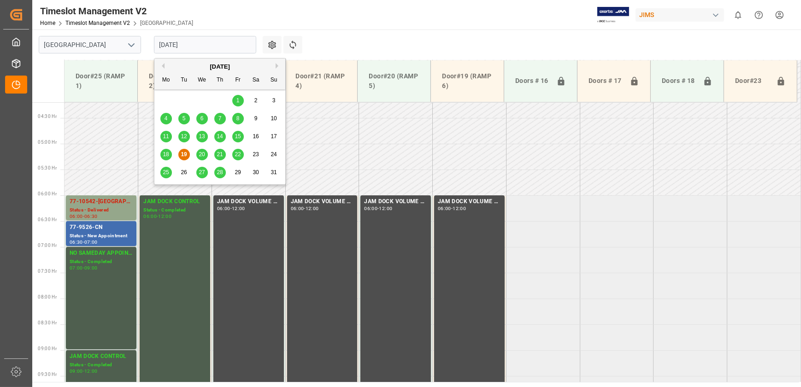
click at [205, 47] on input "[DATE]" at bounding box center [205, 45] width 102 height 18
click at [205, 156] on div "20" at bounding box center [202, 154] width 12 height 11
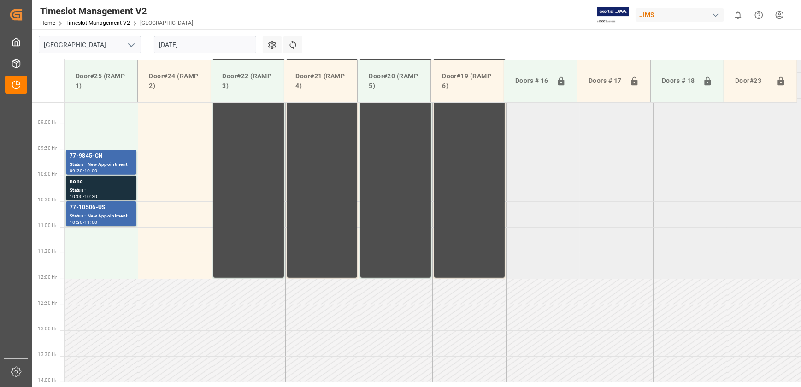
scroll to position [468, 0]
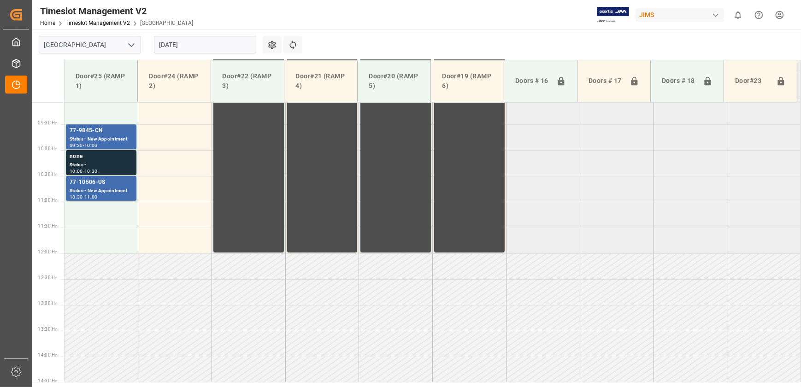
click at [180, 44] on input "[DATE]" at bounding box center [205, 45] width 102 height 18
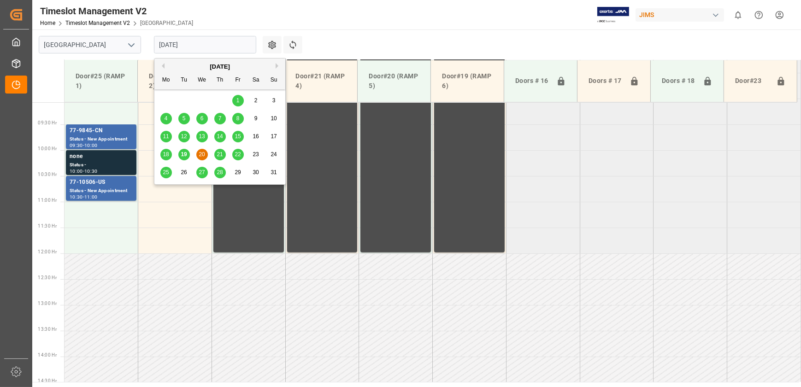
click at [217, 151] on span "21" at bounding box center [220, 154] width 6 height 6
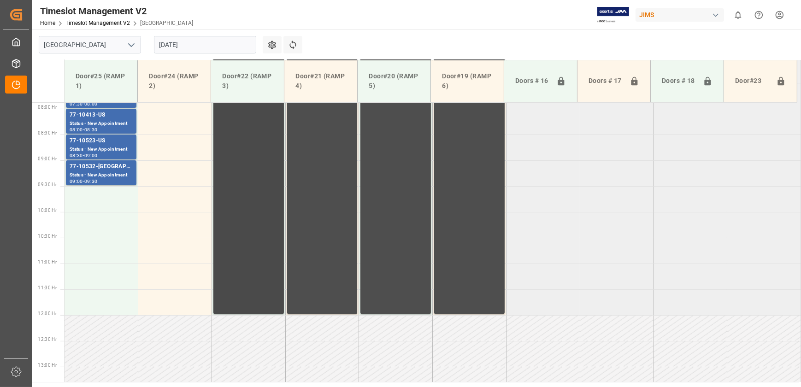
scroll to position [342, 0]
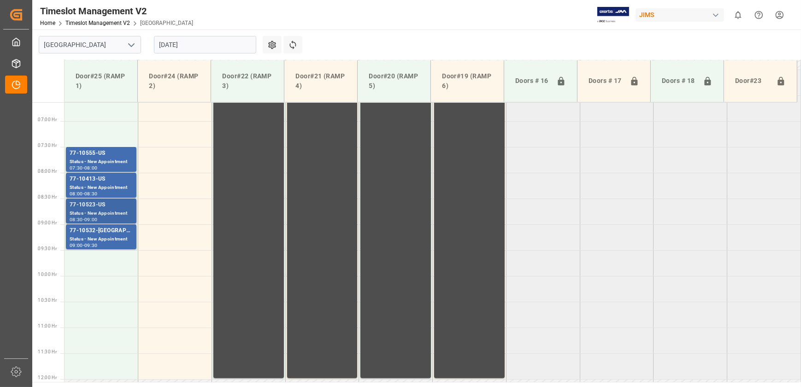
click at [117, 207] on div "77-10523-US" at bounding box center [101, 204] width 63 height 9
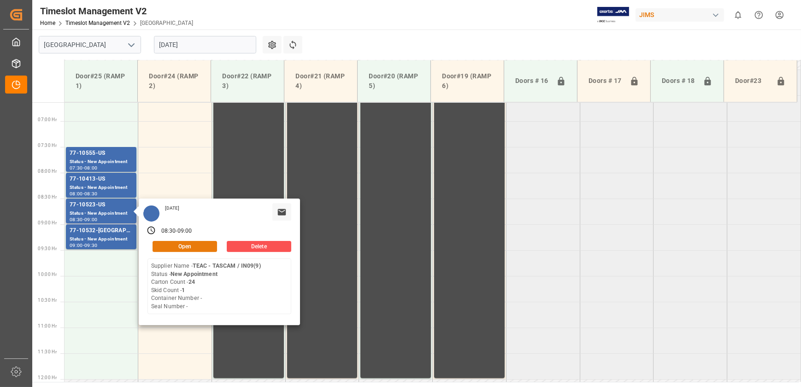
click at [201, 241] on button "Open" at bounding box center [185, 246] width 65 height 11
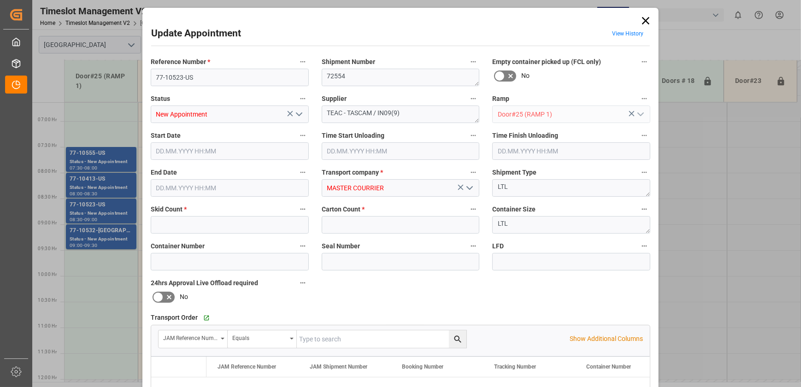
type input "1"
type input "24"
type input "21.08.2025 06:30"
type input "21.08.2025 07:00"
type input "19.08.2025 13:37"
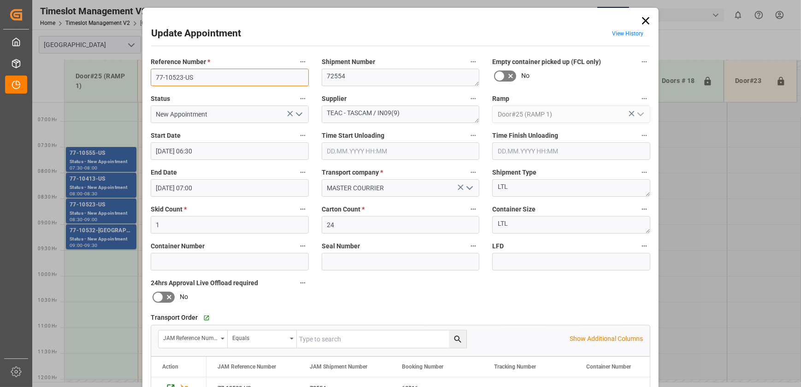
click at [211, 75] on input "77-10523-US" at bounding box center [230, 78] width 158 height 18
drag, startPoint x: 373, startPoint y: 112, endPoint x: 302, endPoint y: 118, distance: 71.2
click at [302, 118] on div "Reference Number * 77-10523-US Shipment Number 72554 Empty container picked up …" at bounding box center [400, 285] width 512 height 464
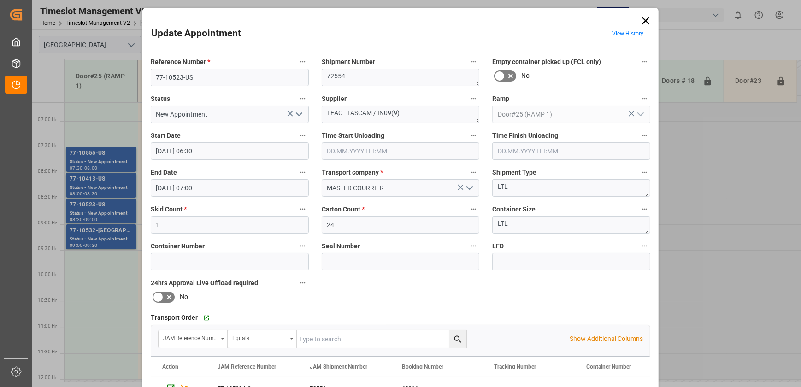
click at [118, 235] on div "Update Appointment View History Reference Number * 77-10523-US Shipment Number …" at bounding box center [400, 193] width 801 height 387
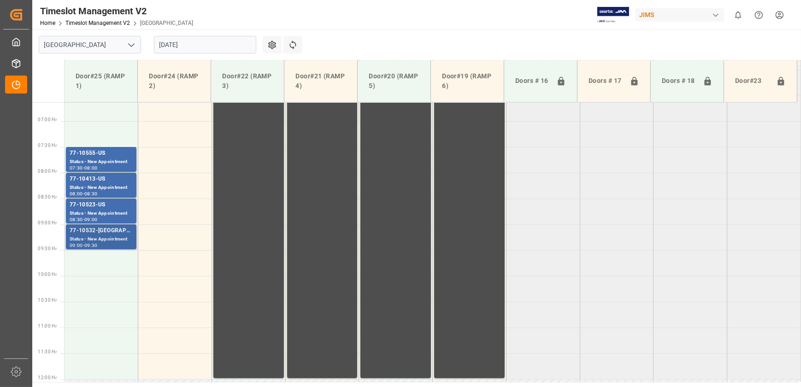
click at [103, 233] on div "77-10532-[GEOGRAPHIC_DATA]" at bounding box center [101, 230] width 63 height 9
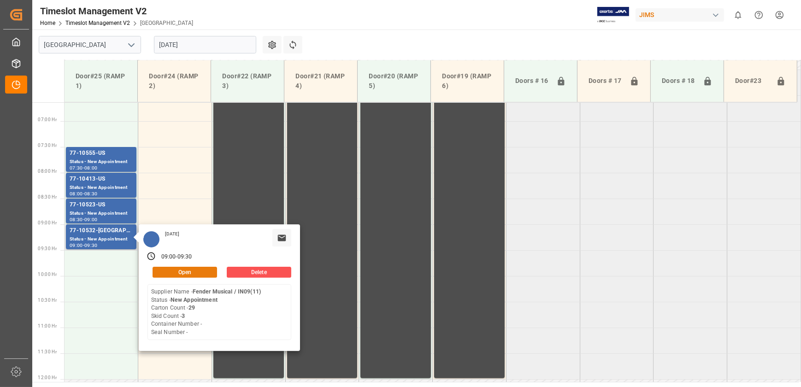
click at [202, 270] on button "Open" at bounding box center [185, 272] width 65 height 11
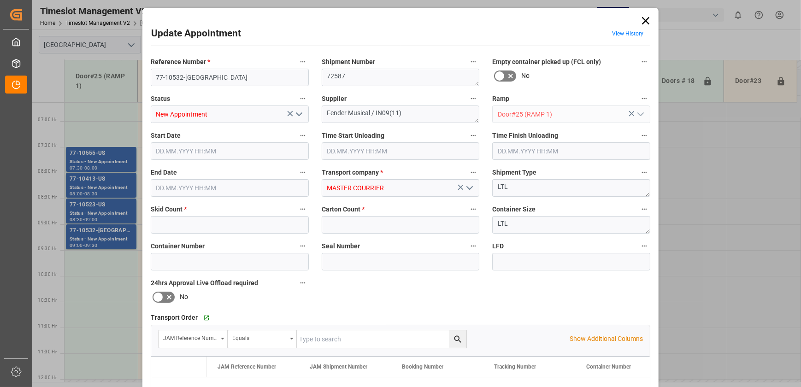
type input "3"
type input "29"
type input "21.08.2025 06:00"
type input "21.08.2025 06:30"
type input "19.08.2025 13:39"
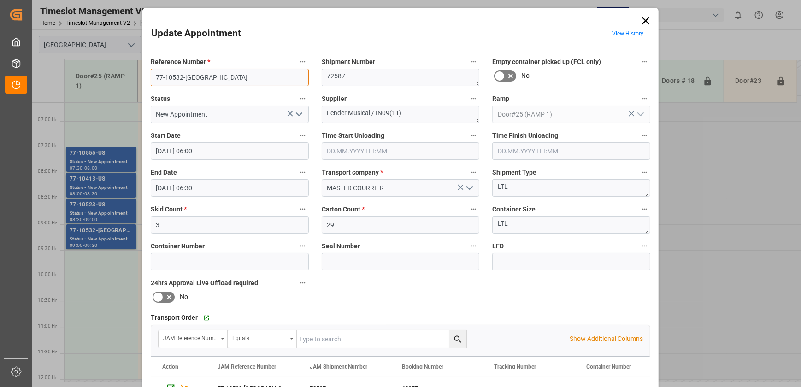
click at [177, 79] on input "77-10532-[GEOGRAPHIC_DATA]" at bounding box center [230, 78] width 158 height 18
drag, startPoint x: 646, startPoint y: 21, endPoint x: 522, endPoint y: 68, distance: 133.2
click at [646, 21] on icon at bounding box center [645, 20] width 13 height 13
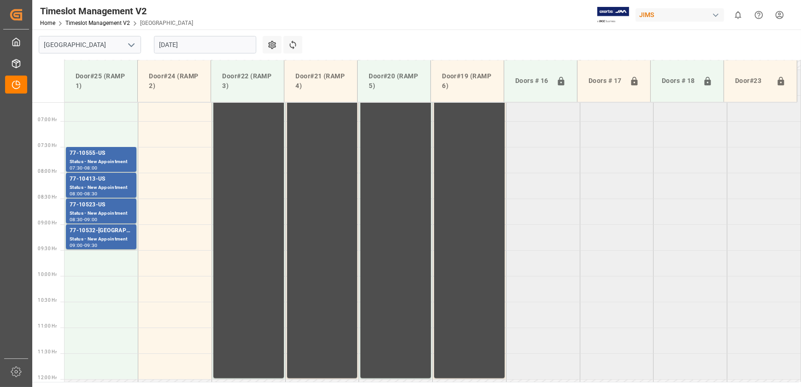
click at [183, 41] on input "[DATE]" at bounding box center [205, 45] width 102 height 18
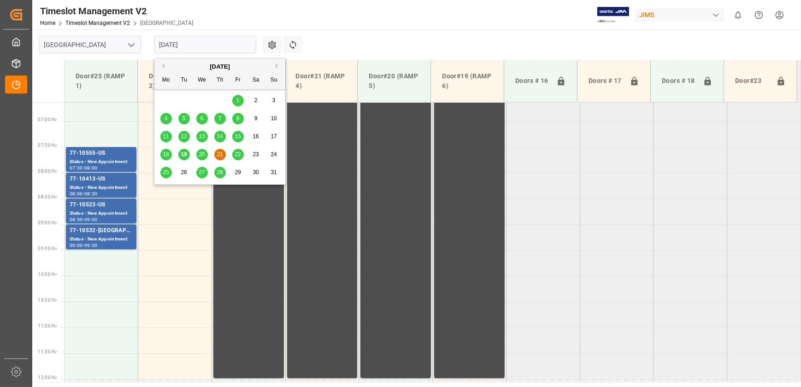
click at [240, 154] on span "22" at bounding box center [238, 154] width 6 height 6
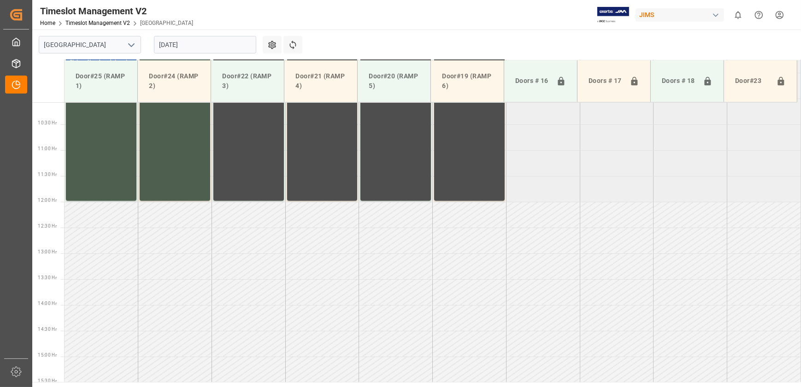
scroll to position [268, 0]
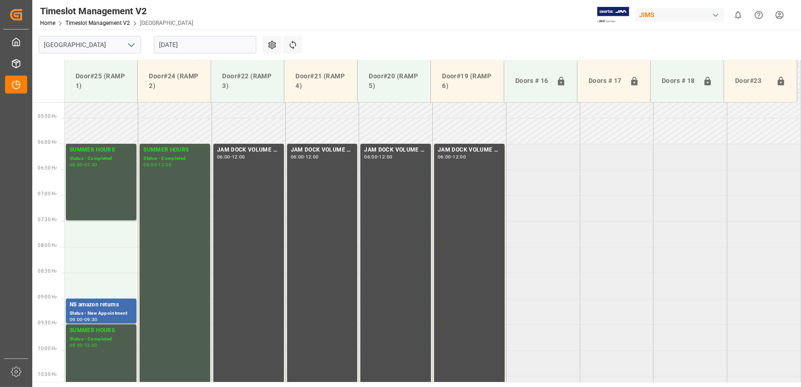
click at [212, 46] on input "[DATE]" at bounding box center [205, 45] width 102 height 18
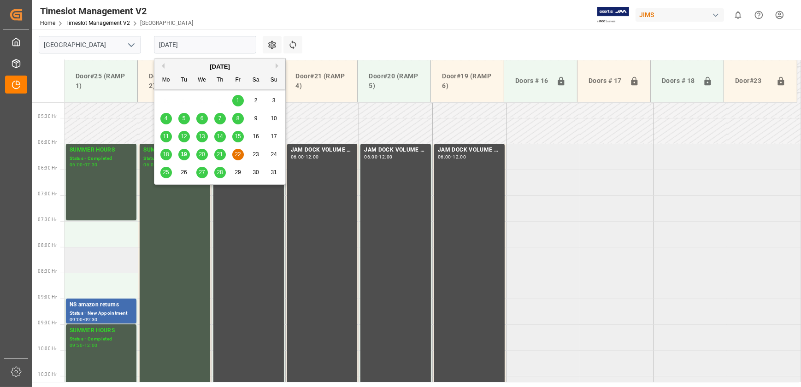
click at [98, 253] on td at bounding box center [102, 260] width 74 height 26
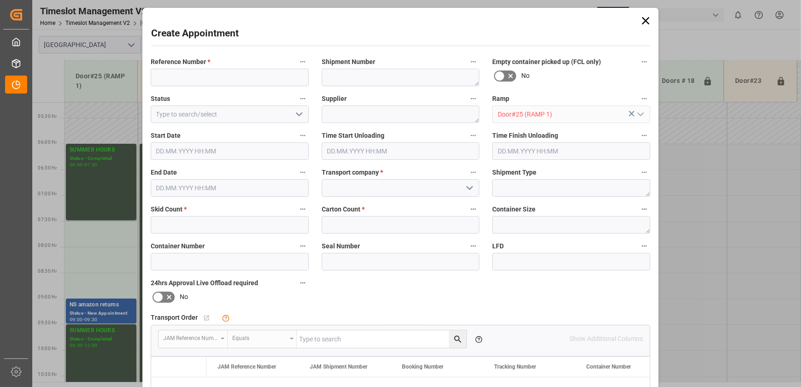
type input "22.08.2025 08:00"
type input "22.08.2025 08:30"
click at [643, 22] on icon at bounding box center [645, 20] width 7 height 7
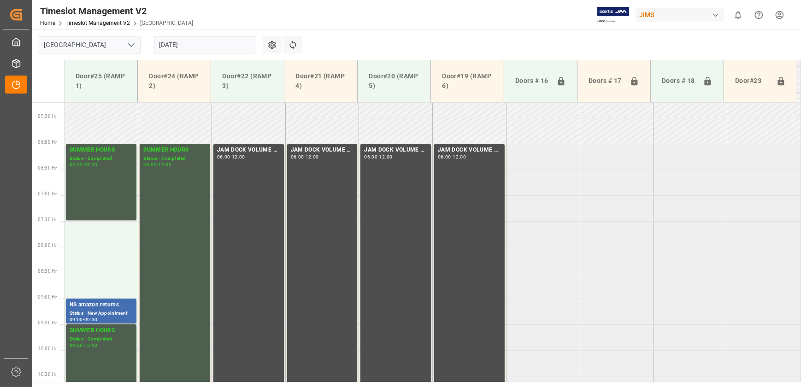
click at [185, 41] on input "[DATE]" at bounding box center [205, 45] width 102 height 18
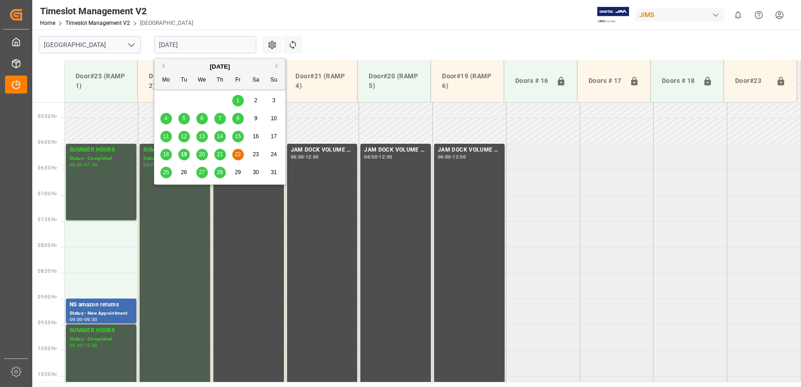
click at [183, 136] on span "12" at bounding box center [184, 136] width 6 height 6
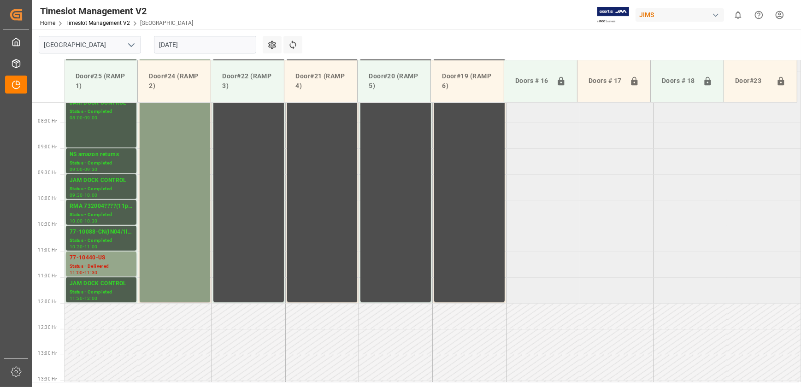
scroll to position [310, 0]
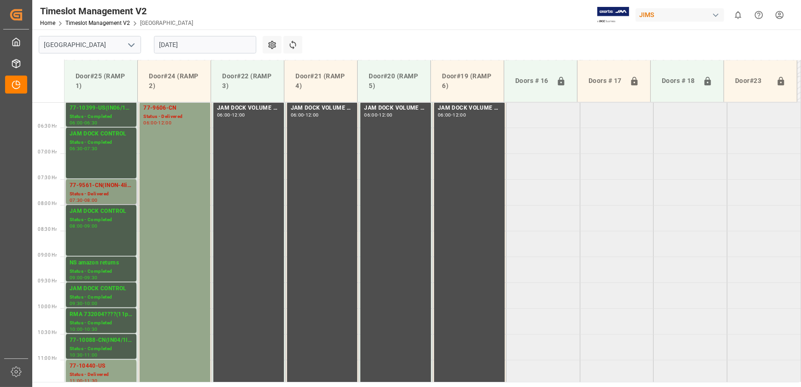
click at [121, 189] on div "77-9561-CN(INON-4lines)" at bounding box center [101, 185] width 63 height 9
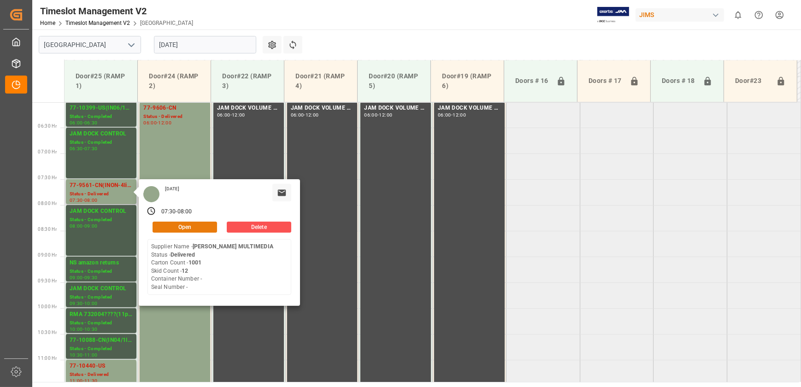
click at [200, 225] on button "Open" at bounding box center [185, 227] width 65 height 11
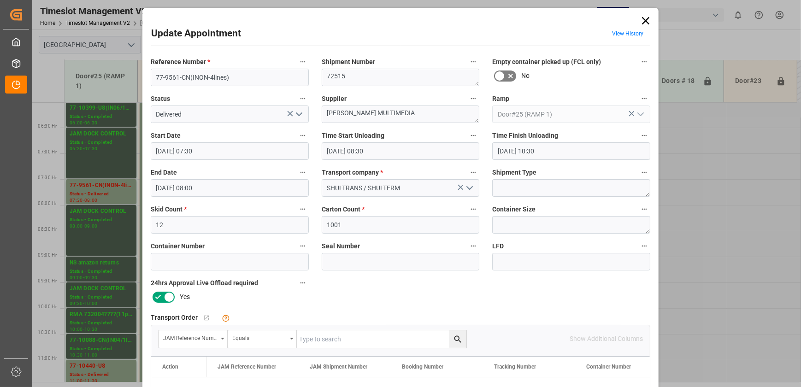
click at [298, 110] on icon "open menu" at bounding box center [299, 114] width 11 height 11
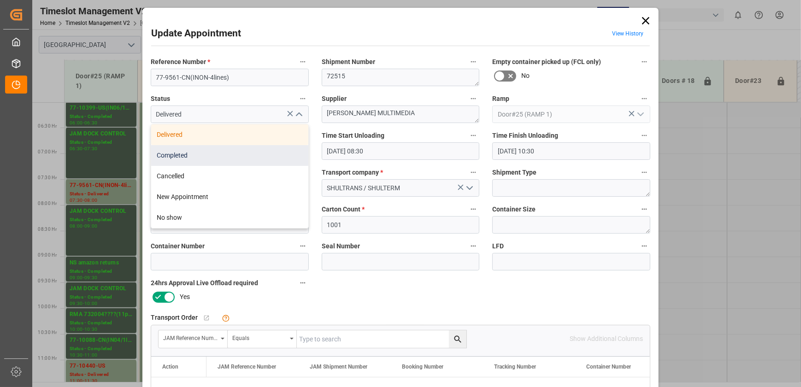
click at [275, 149] on div "Completed" at bounding box center [229, 155] width 157 height 21
type input "Completed"
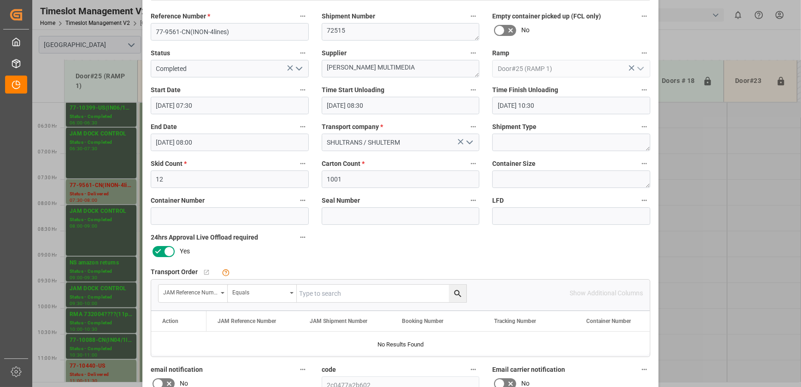
scroll to position [172, 0]
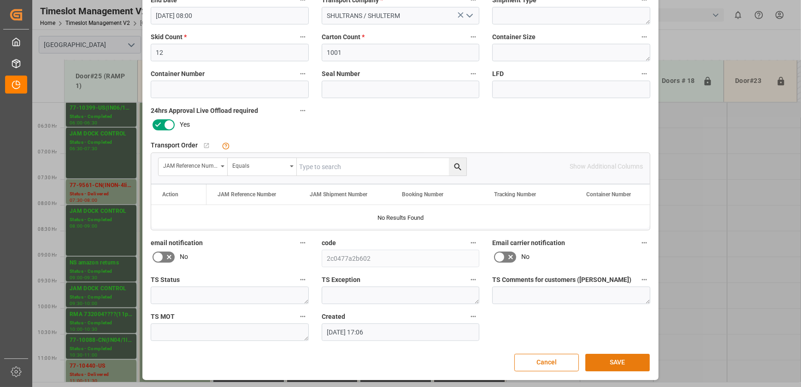
click at [624, 359] on button "SAVE" at bounding box center [617, 363] width 65 height 18
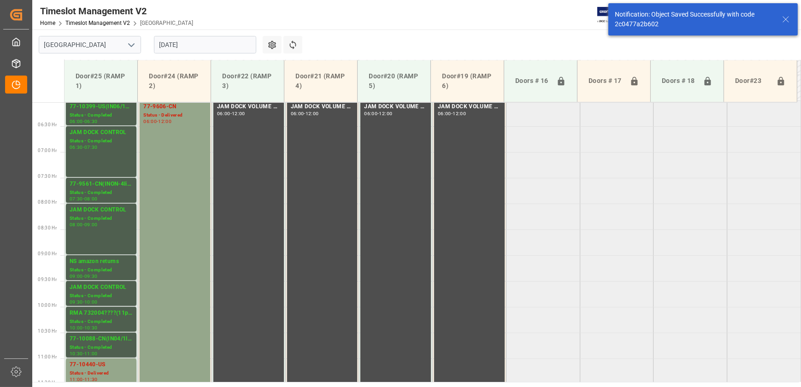
scroll to position [313, 0]
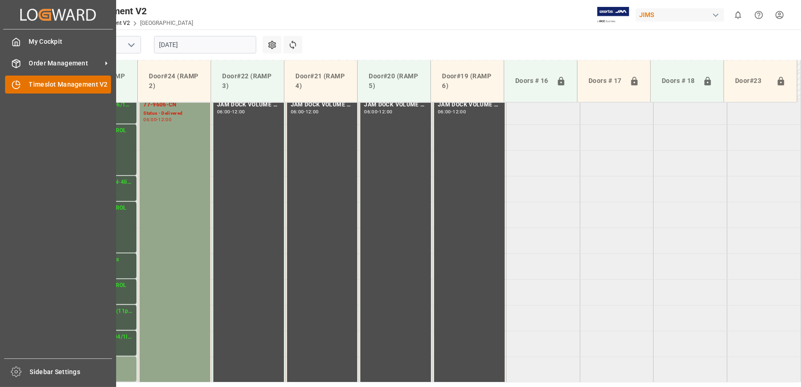
click at [21, 87] on div "Timeslot Management V2 Timeslot Management V2" at bounding box center [58, 85] width 106 height 18
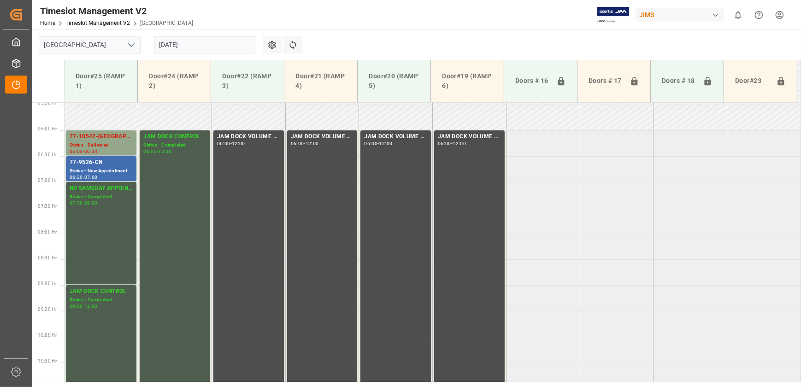
scroll to position [268, 0]
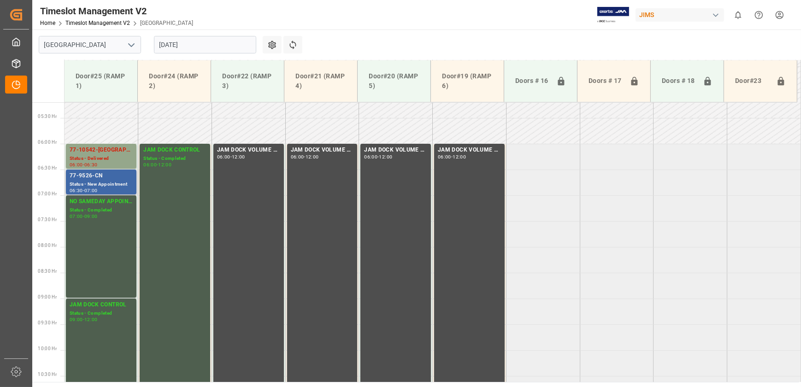
click at [86, 178] on div "77-9526-CN" at bounding box center [101, 175] width 63 height 9
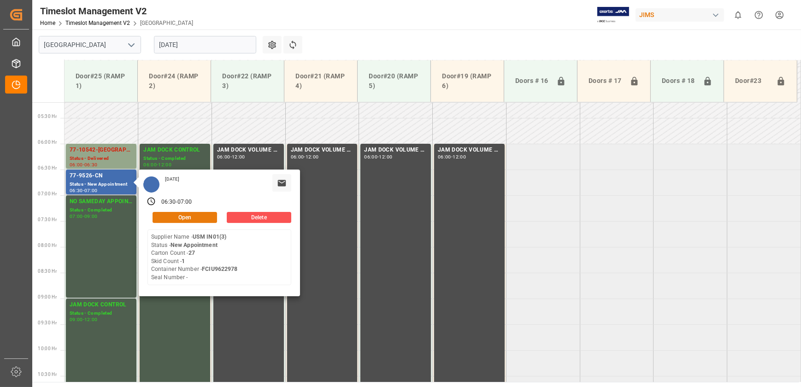
click at [204, 217] on button "Open" at bounding box center [185, 217] width 65 height 11
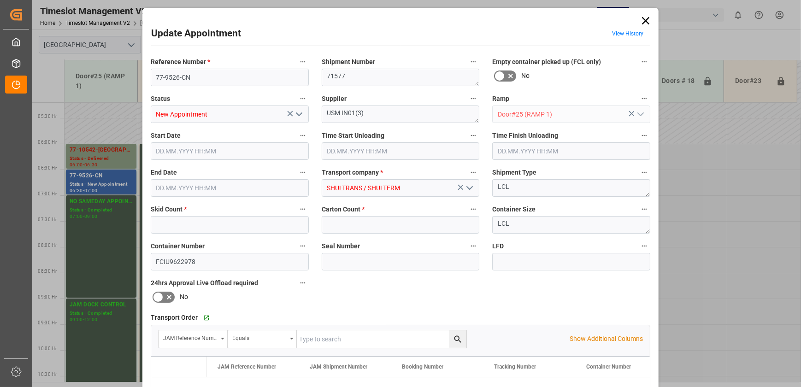
type input "1"
type input "27"
type input "19.08.2025 06:30"
type input "19.08.2025 07:00"
type input "18.08.2025 19:27"
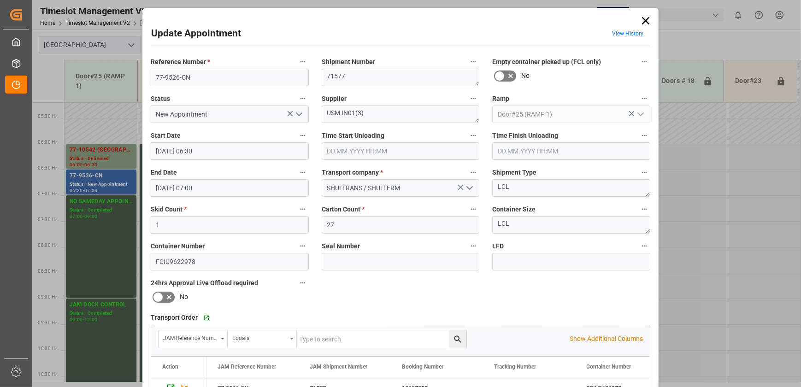
click at [647, 23] on icon at bounding box center [645, 20] width 7 height 7
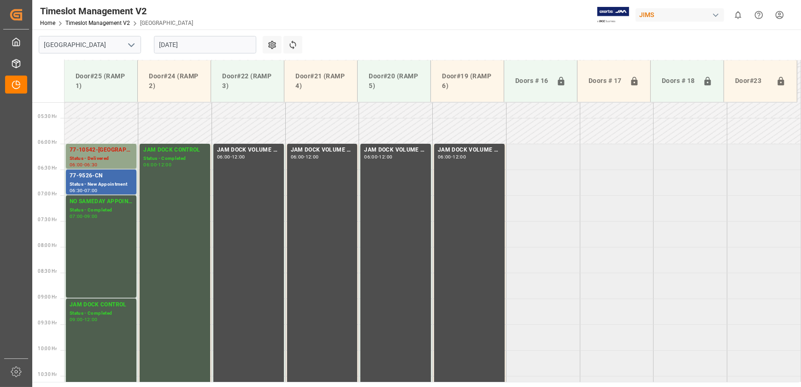
click at [106, 179] on div "77-9526-CN" at bounding box center [101, 175] width 63 height 9
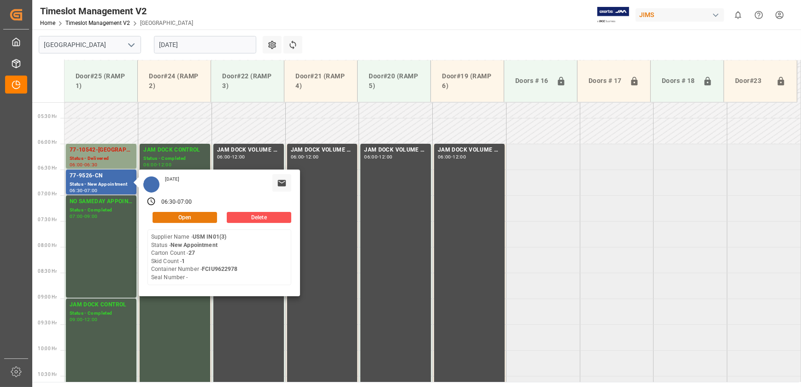
click at [177, 219] on button "Open" at bounding box center [185, 217] width 65 height 11
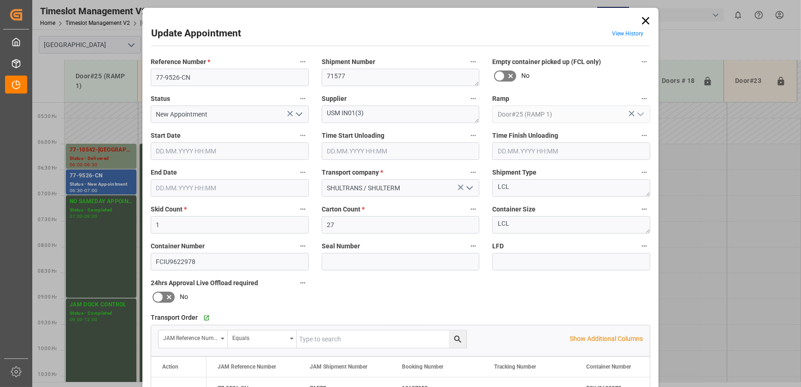
type input "19.08.2025 06:30"
type input "19.08.2025 07:00"
type input "18.08.2025 19:27"
